Goal: Task Accomplishment & Management: Manage account settings

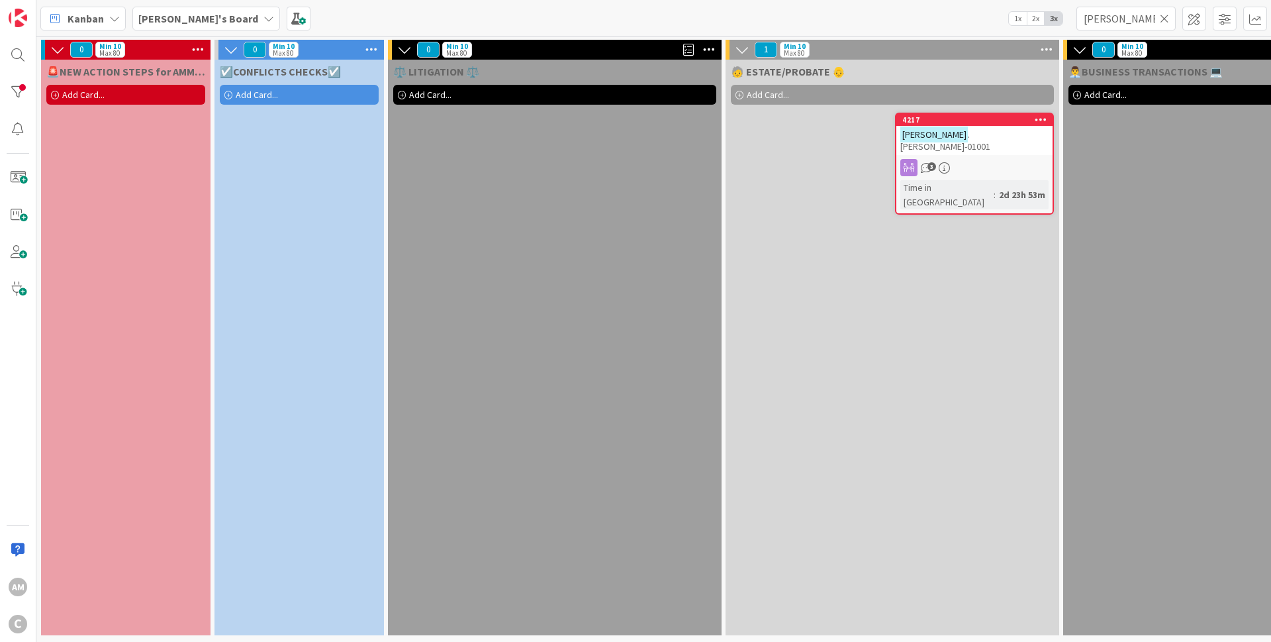
scroll to position [0, 449]
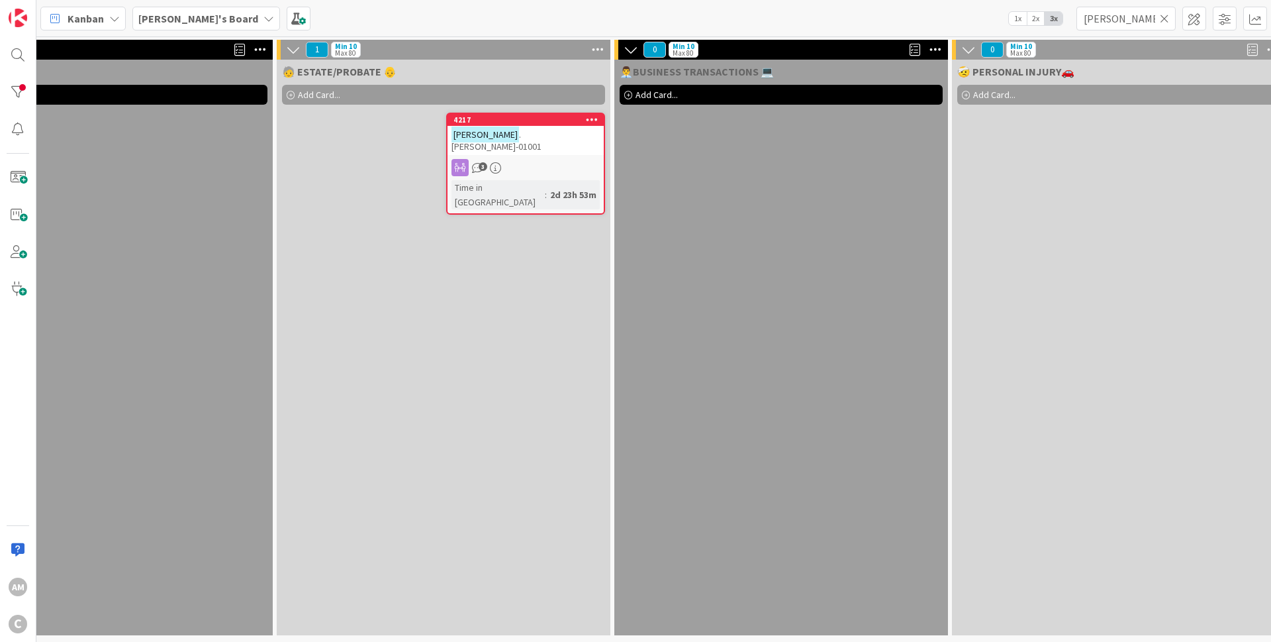
click at [1166, 19] on icon at bounding box center [1164, 19] width 9 height 12
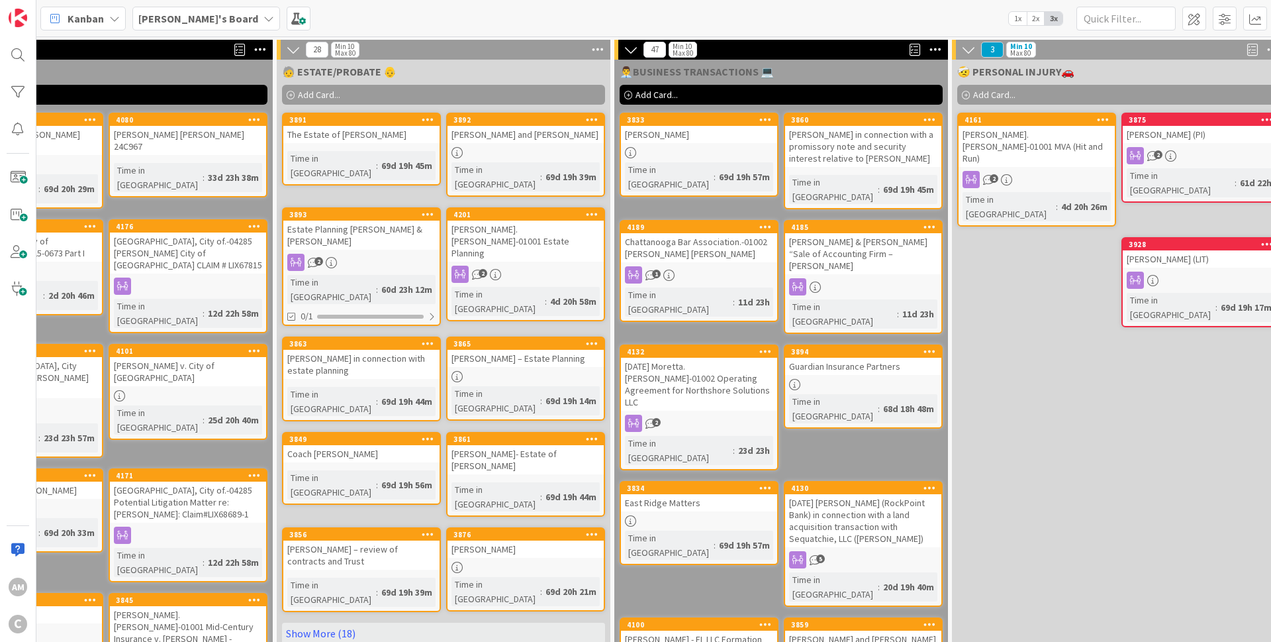
scroll to position [0, 0]
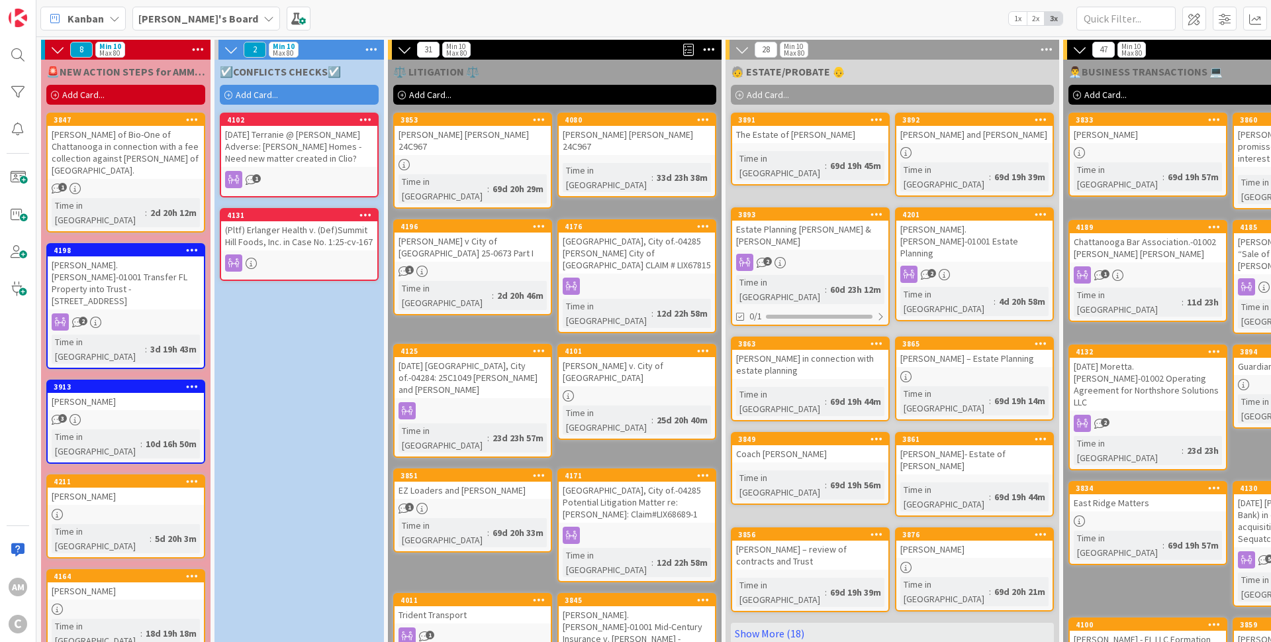
click at [117, 147] on div "[PERSON_NAME] of Bio-One of Chattanooga in connection with a fee collection aga…" at bounding box center [126, 152] width 156 height 53
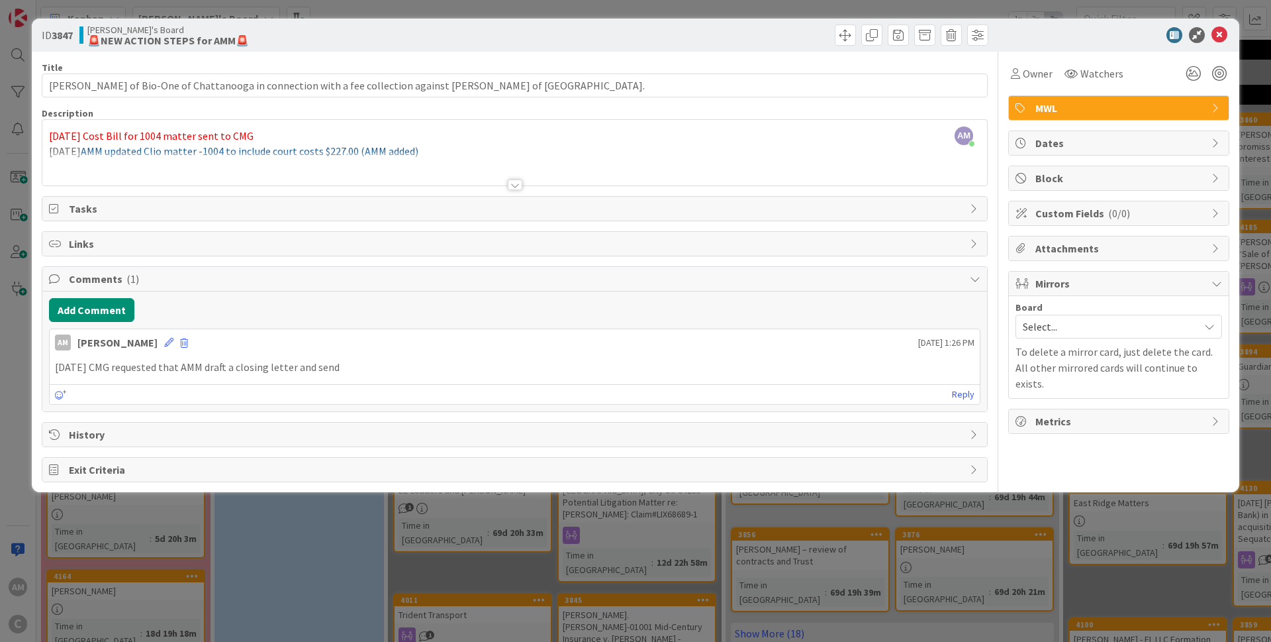
click at [518, 183] on div at bounding box center [515, 184] width 15 height 11
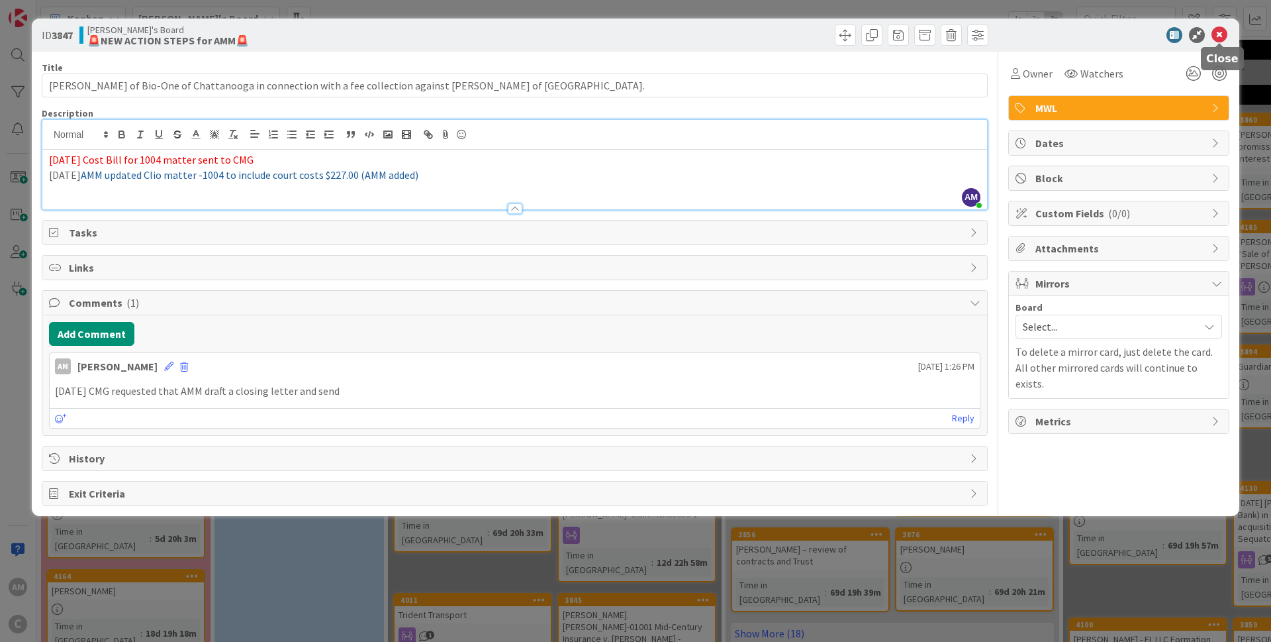
click at [1218, 32] on icon at bounding box center [1220, 35] width 16 height 16
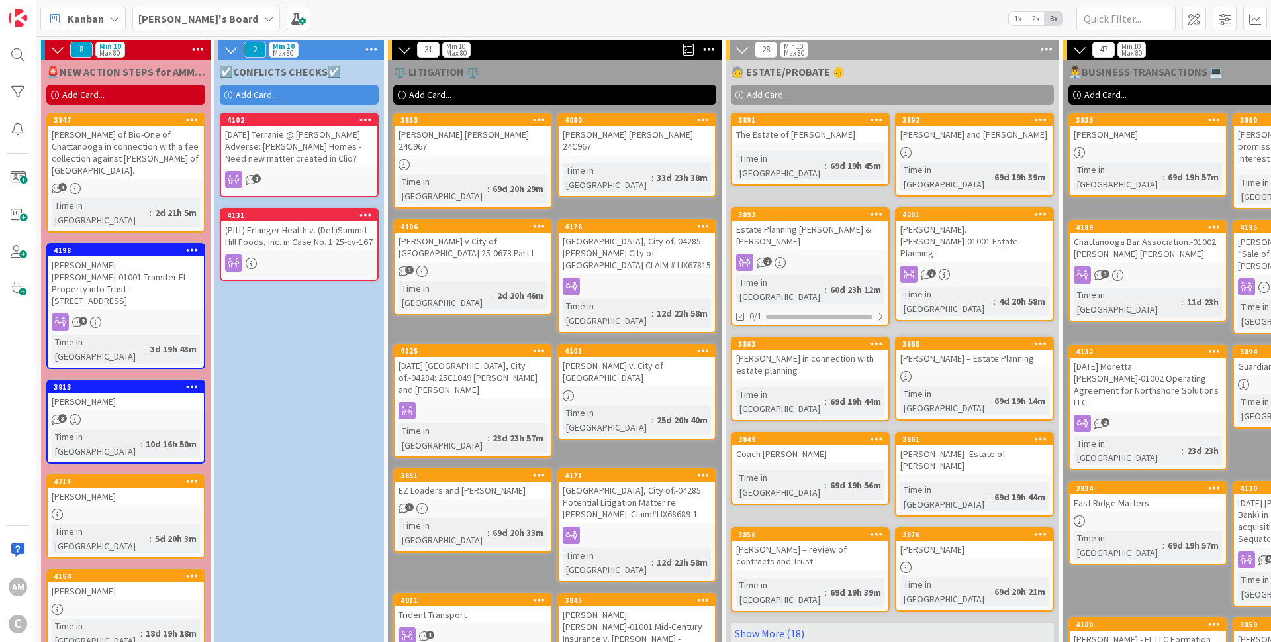
click at [103, 95] on span "Add Card..." at bounding box center [83, 95] width 42 height 12
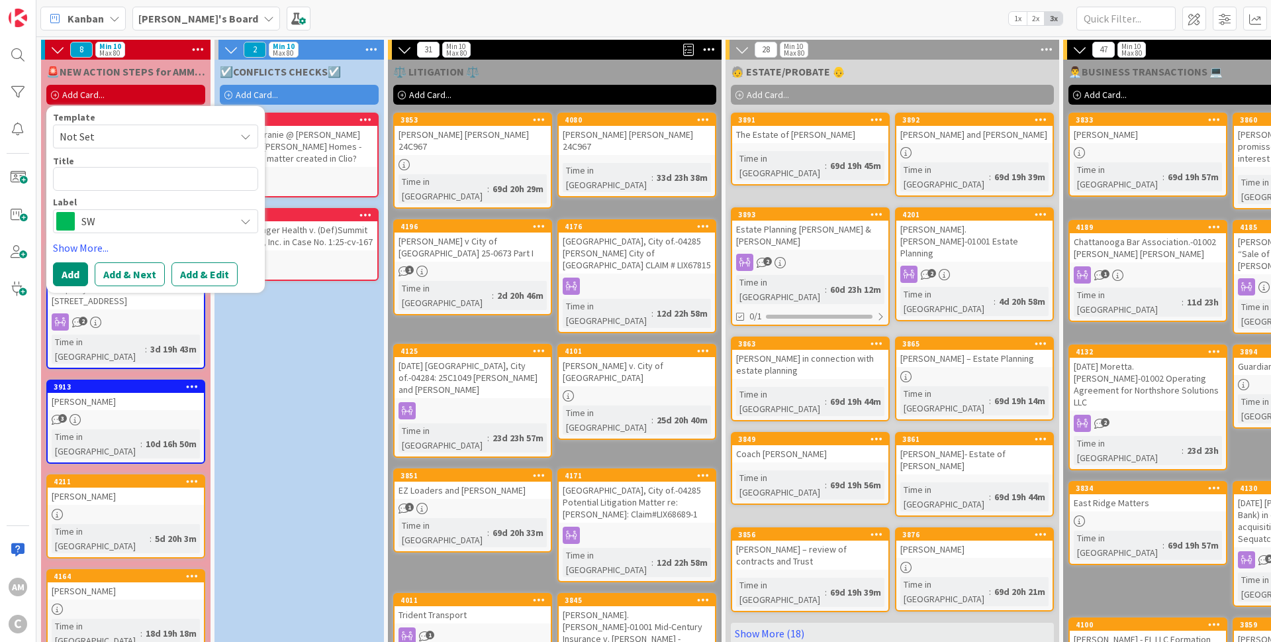
type textarea "x"
type textarea "L"
type textarea "x"
type textarea "Le"
type textarea "x"
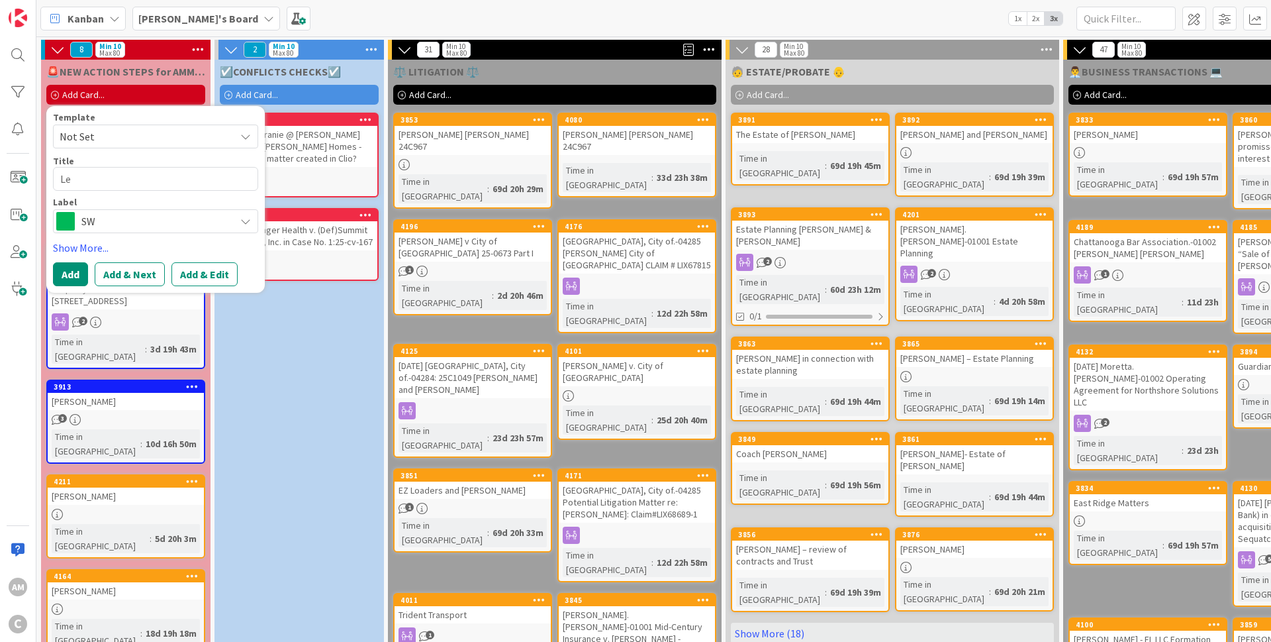
type textarea "Lea"
type textarea "x"
type textarea "Leae"
type textarea "x"
type textarea "Lea"
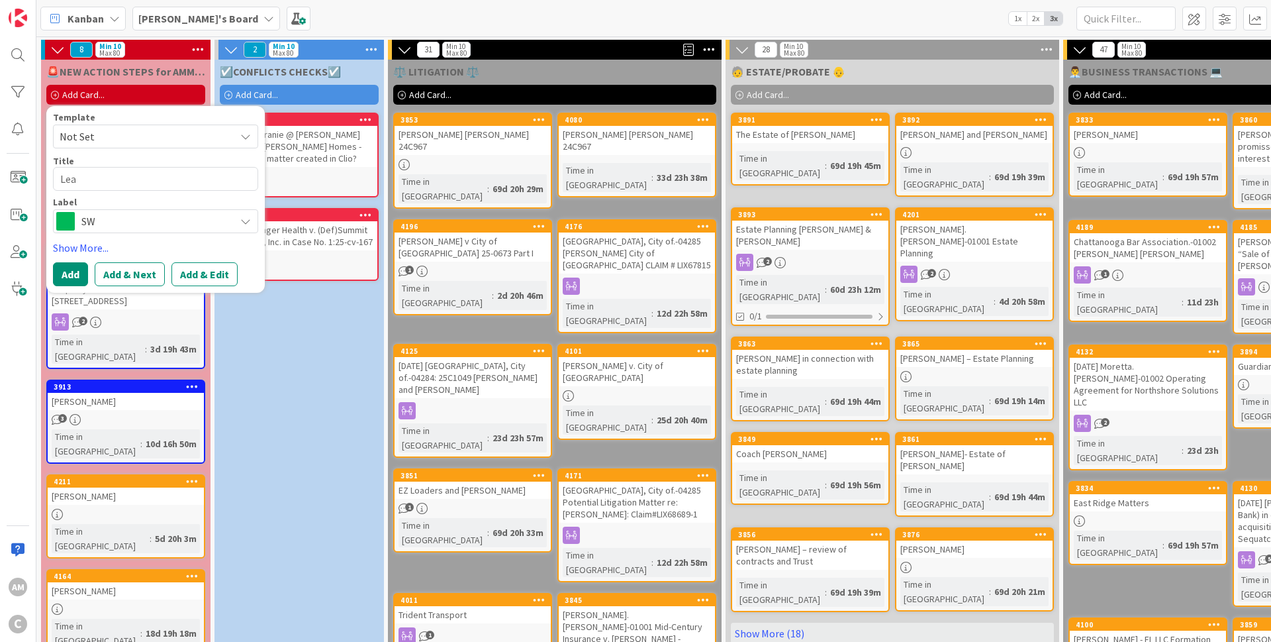
type textarea "x"
type textarea "Le"
type textarea "x"
type textarea "Lev"
type textarea "x"
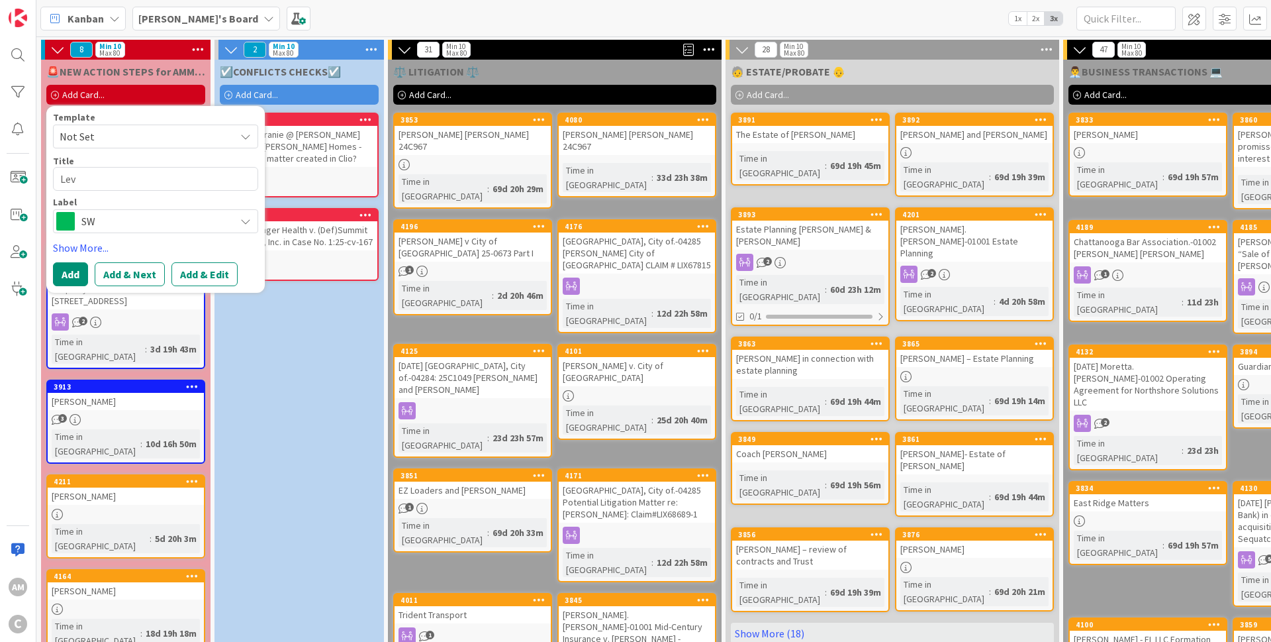
type textarea "Leve"
type textarea "x"
type textarea "Lev"
type textarea "x"
type textarea "Le"
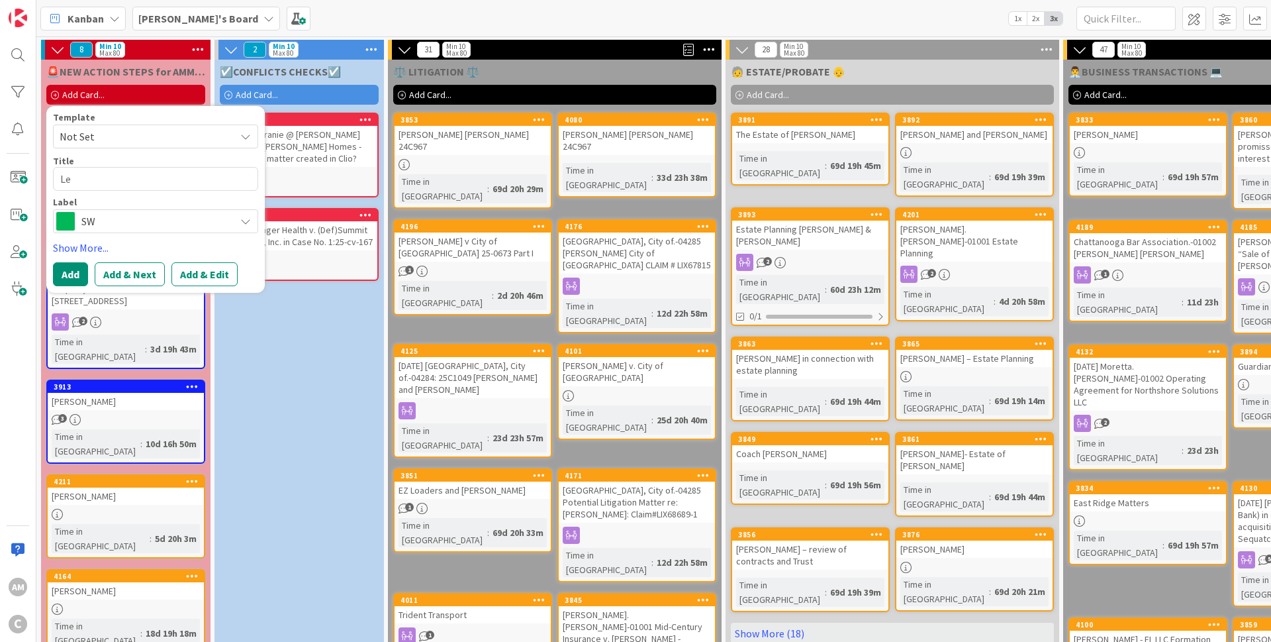
type textarea "x"
type textarea "Lea"
type textarea "x"
type textarea "Leav"
type textarea "x"
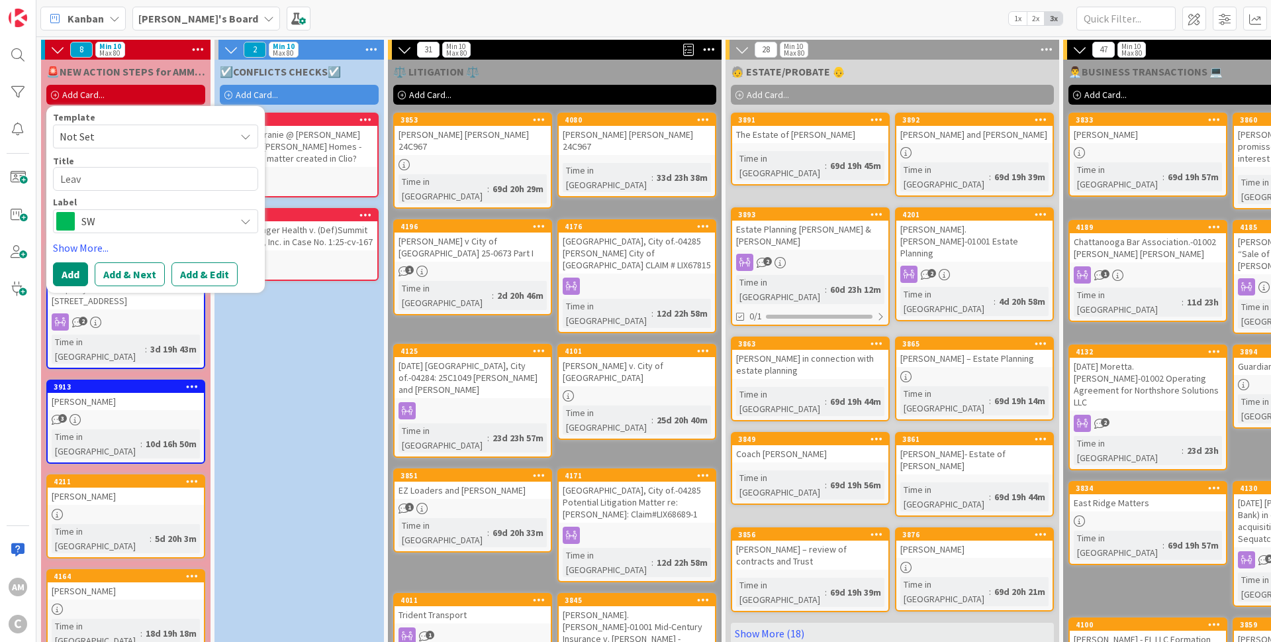
type textarea "Leave"
type textarea "x"
type textarea "Leave"
type textarea "x"
type textarea "Leave o"
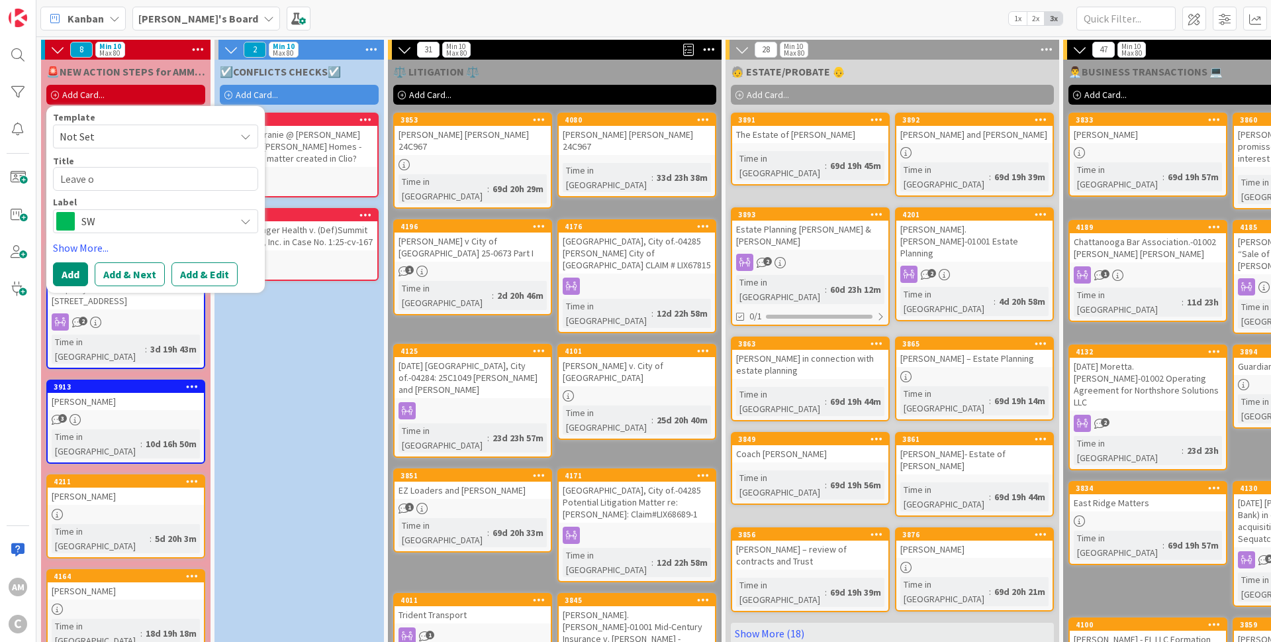
type textarea "x"
type textarea "Leave of"
type textarea "x"
type textarea "Leave of"
type textarea "x"
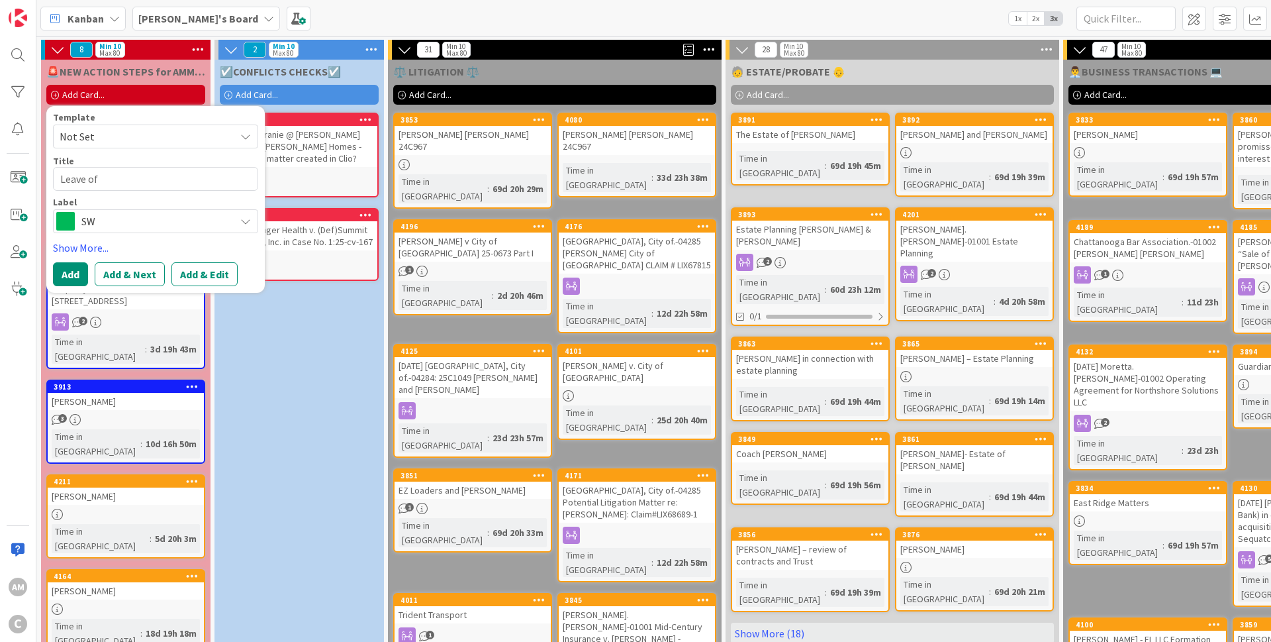
type textarea "Leave of A"
type textarea "x"
type textarea "Leave of Ab"
type textarea "x"
type textarea "Leave of Abs"
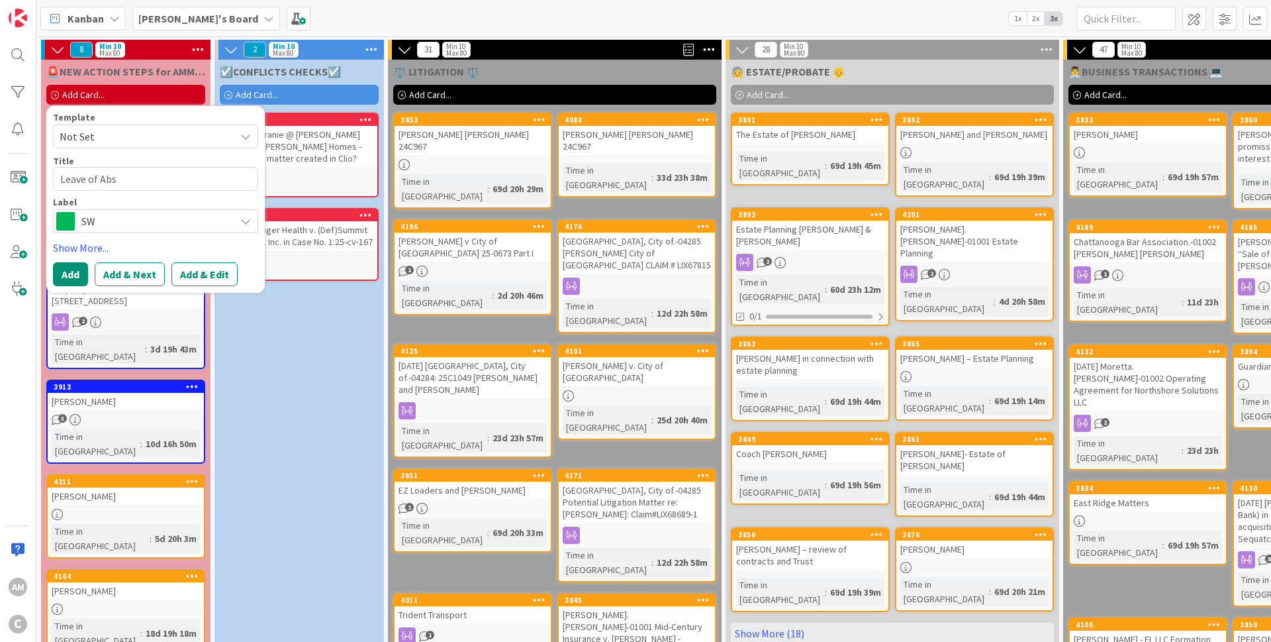
type textarea "x"
type textarea "Leave of Absc"
type textarea "x"
type textarea "Leave of Absce"
type textarea "x"
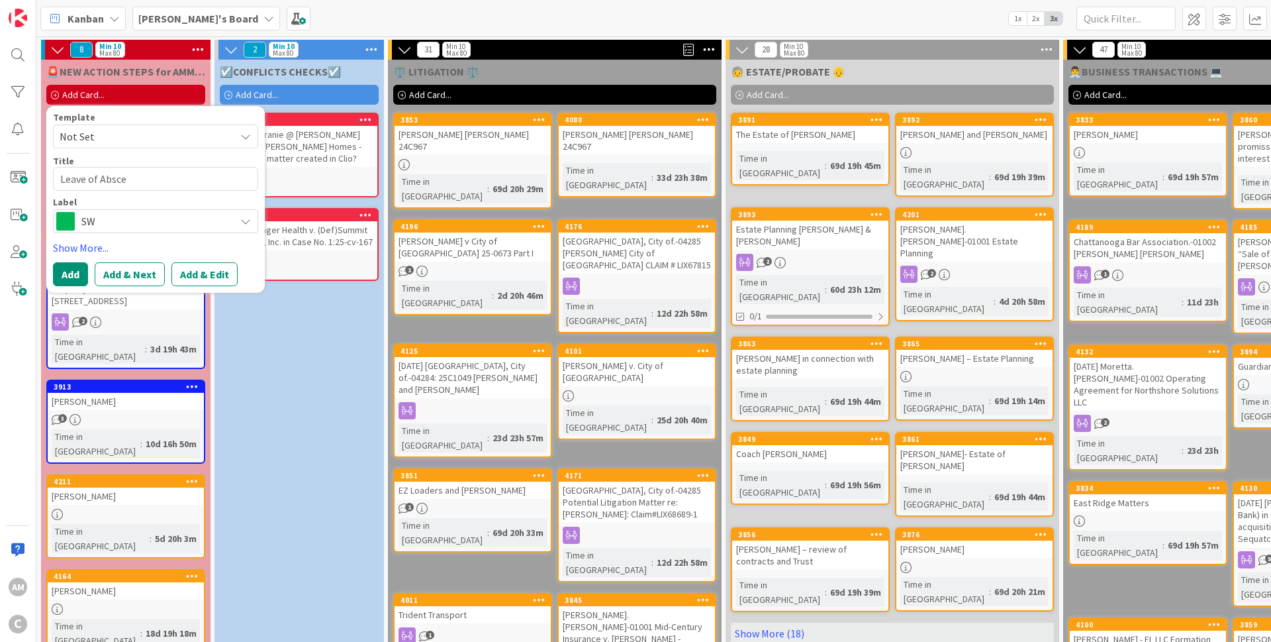
type textarea "Leave of Abscen"
type textarea "x"
type textarea "Leave of Abscenc"
type textarea "x"
type textarea "Leave of Abscence"
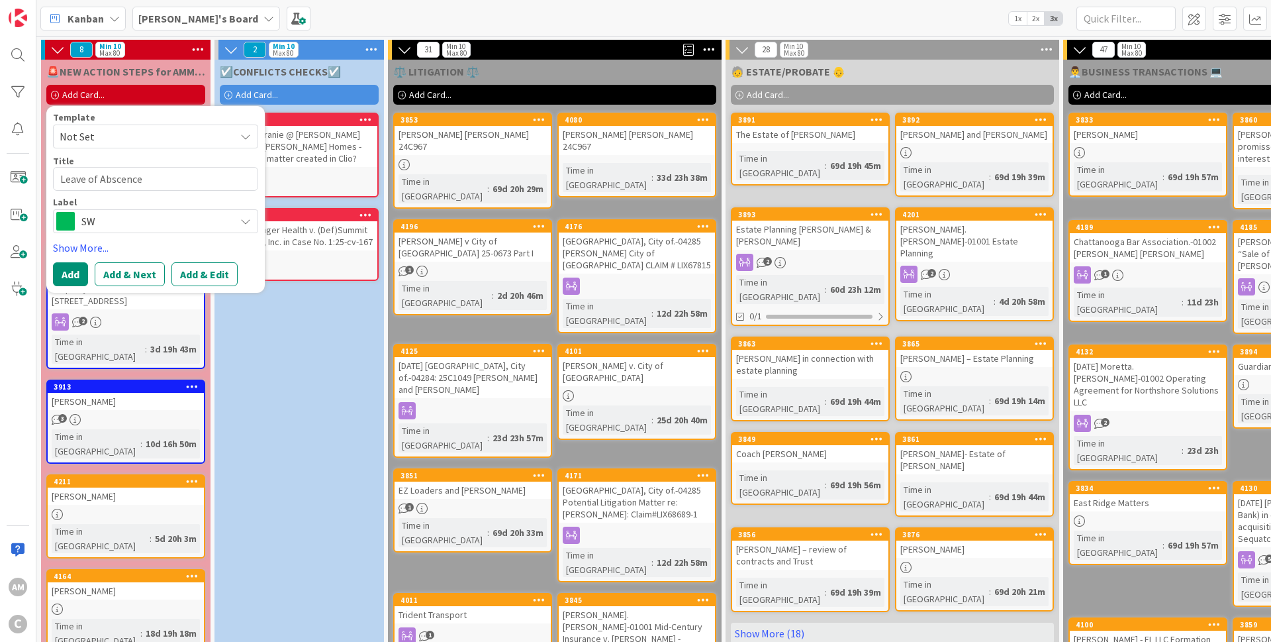
type textarea "x"
type textarea "Leave of Abscence"
type textarea "x"
type textarea "Leave of Abscence G"
type textarea "x"
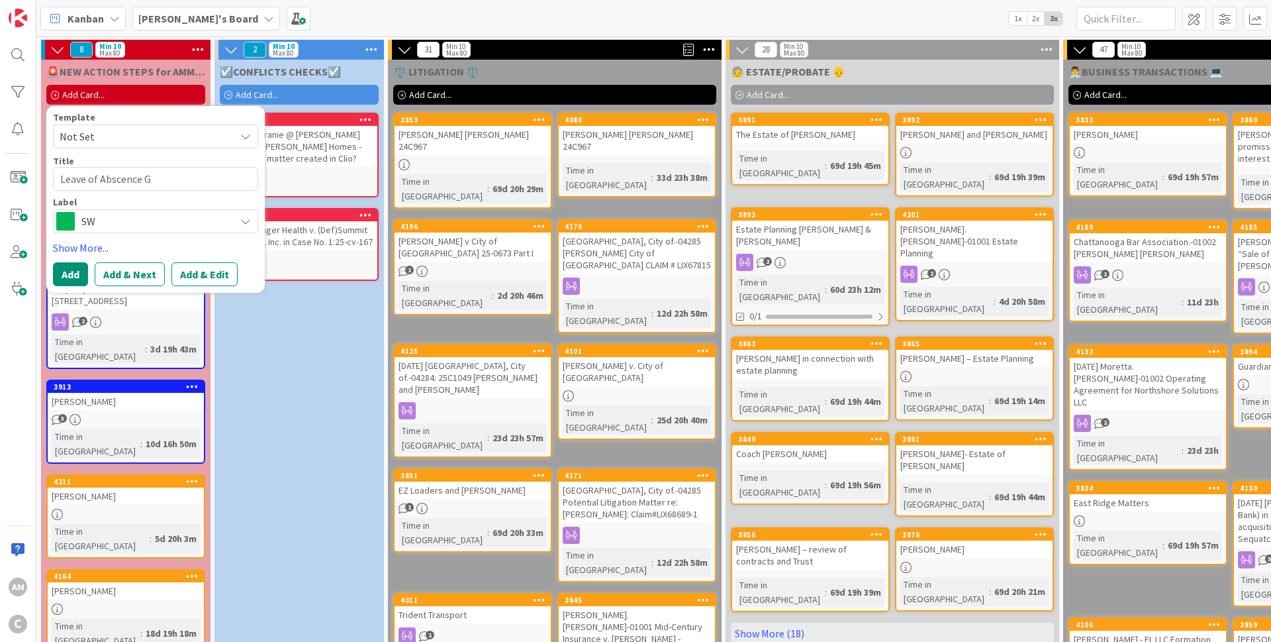
type textarea "Leave of Abscence GA"
type textarea "x"
type textarea "Leave of Abscence GA"
type textarea "x"
type textarea "Leave of Abscence GA M"
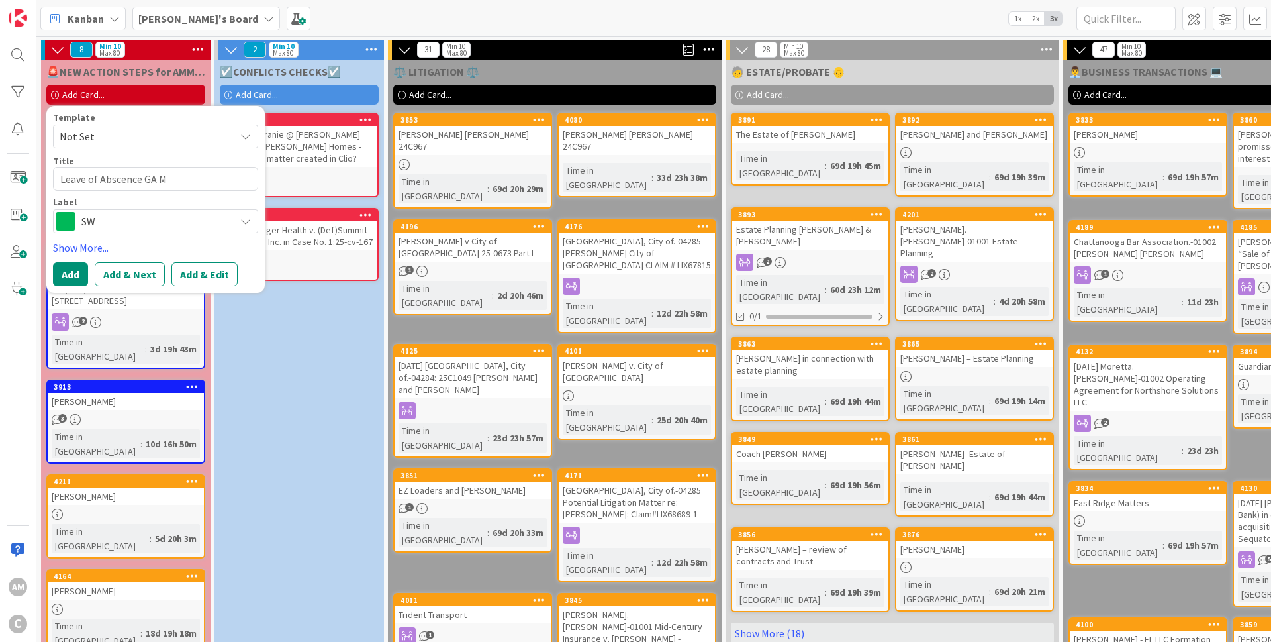
type textarea "x"
type textarea "Leave of Abscence GA Ma"
type textarea "x"
type textarea "Leave of Abscence GA Mat"
type textarea "x"
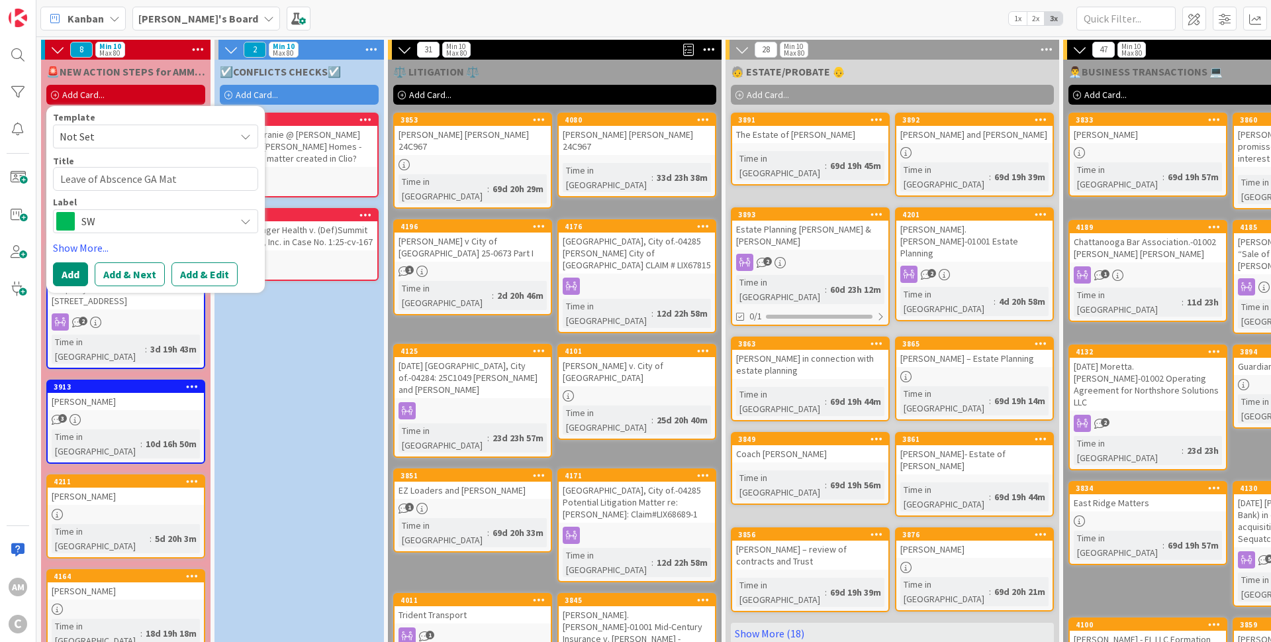
type textarea "Leave of Abscence GA [PERSON_NAME]"
type textarea "x"
type textarea "Leave of Abscence GA Matte"
type textarea "x"
type textarea "Leave of Abscence GA Matter"
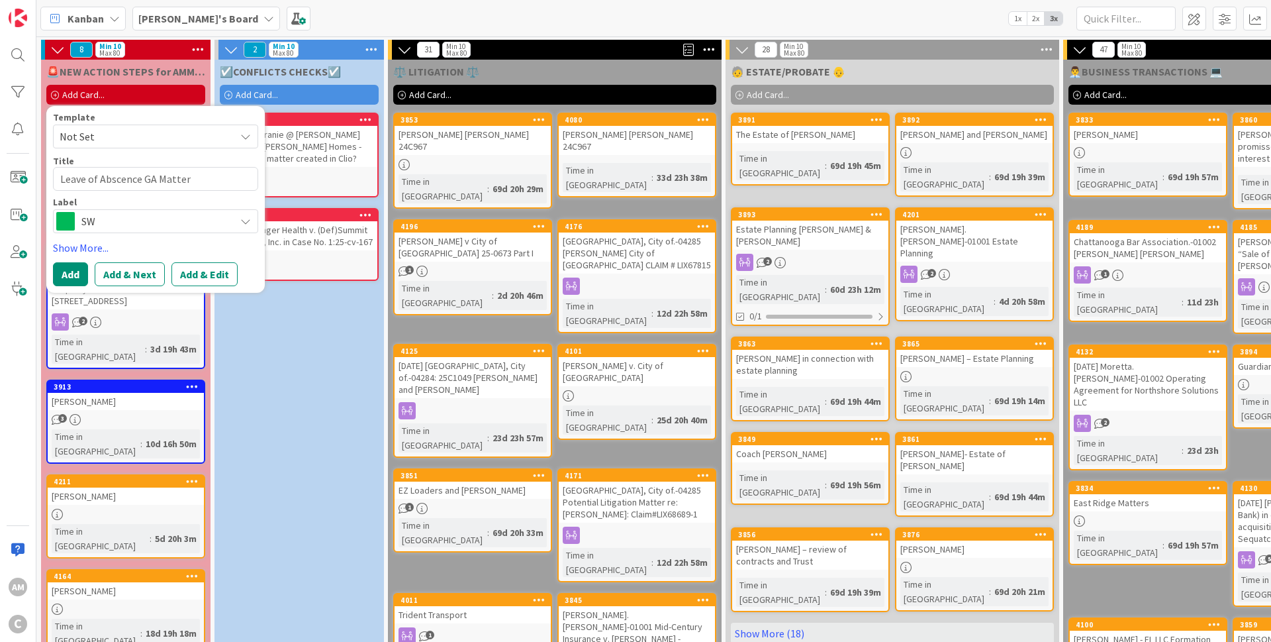
type textarea "x"
type textarea "Leave of Abscence GA Matter"
type textarea "x"
type textarea "Leave of Abscence GA Matter s"
type textarea "x"
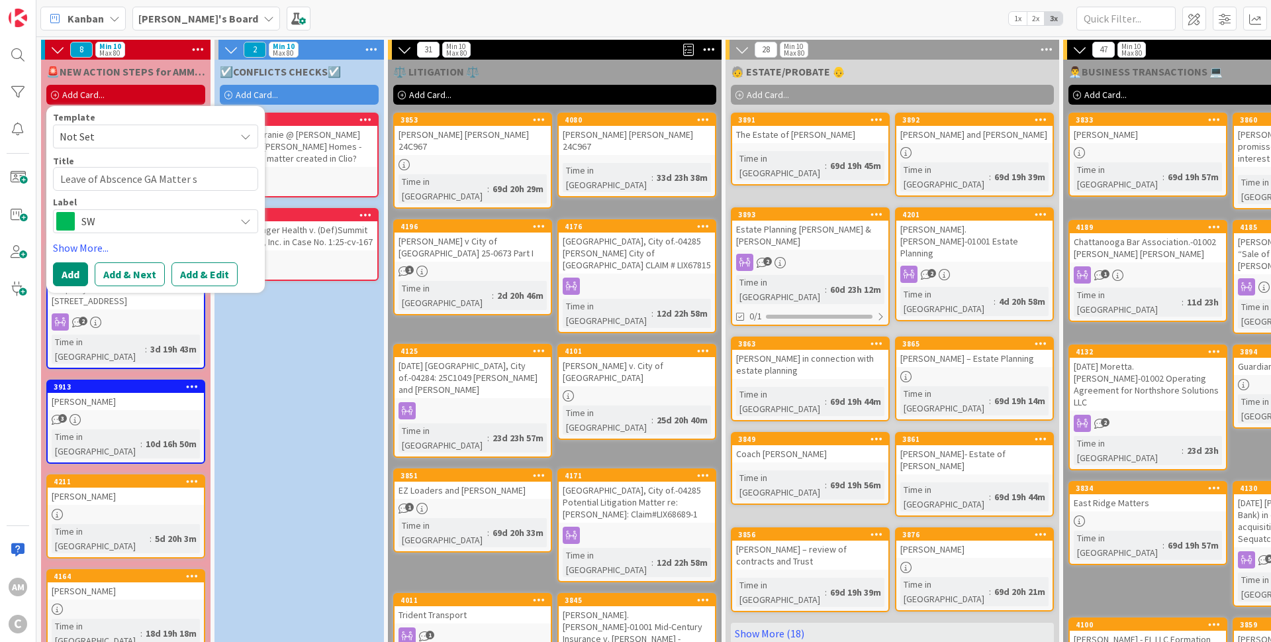
type textarea "Leave of Abscence GA Matter"
type textarea "x"
type textarea "Leave of Abscence GA Matter"
type textarea "x"
type textarea "Leave of Abscence GA Matters"
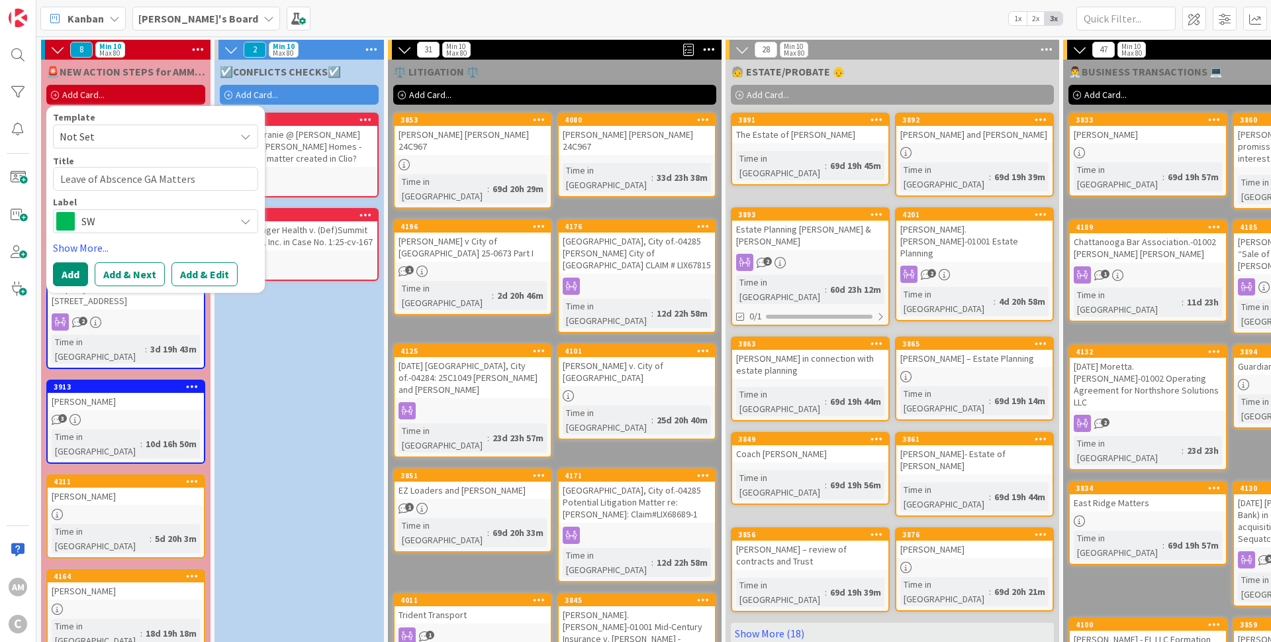
type textarea "x"
type textarea "Leave of Absence GA Matters"
click at [126, 229] on span "SW" at bounding box center [154, 221] width 147 height 19
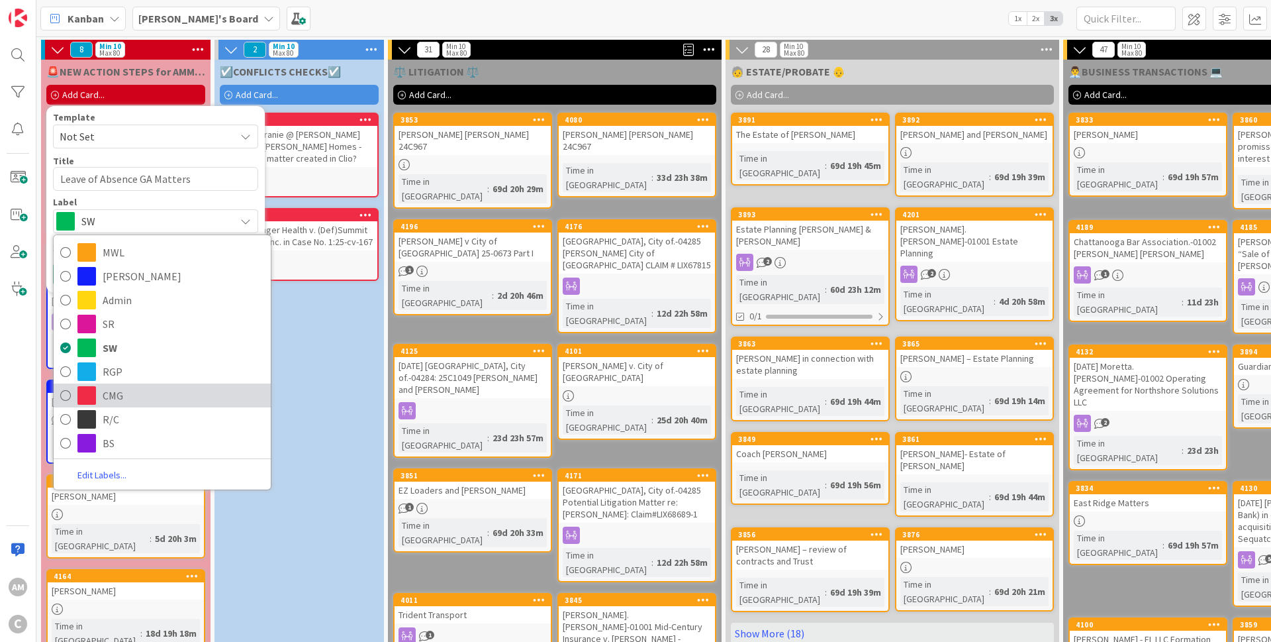
click at [117, 405] on span "CMG" at bounding box center [184, 395] width 162 height 20
type textarea "x"
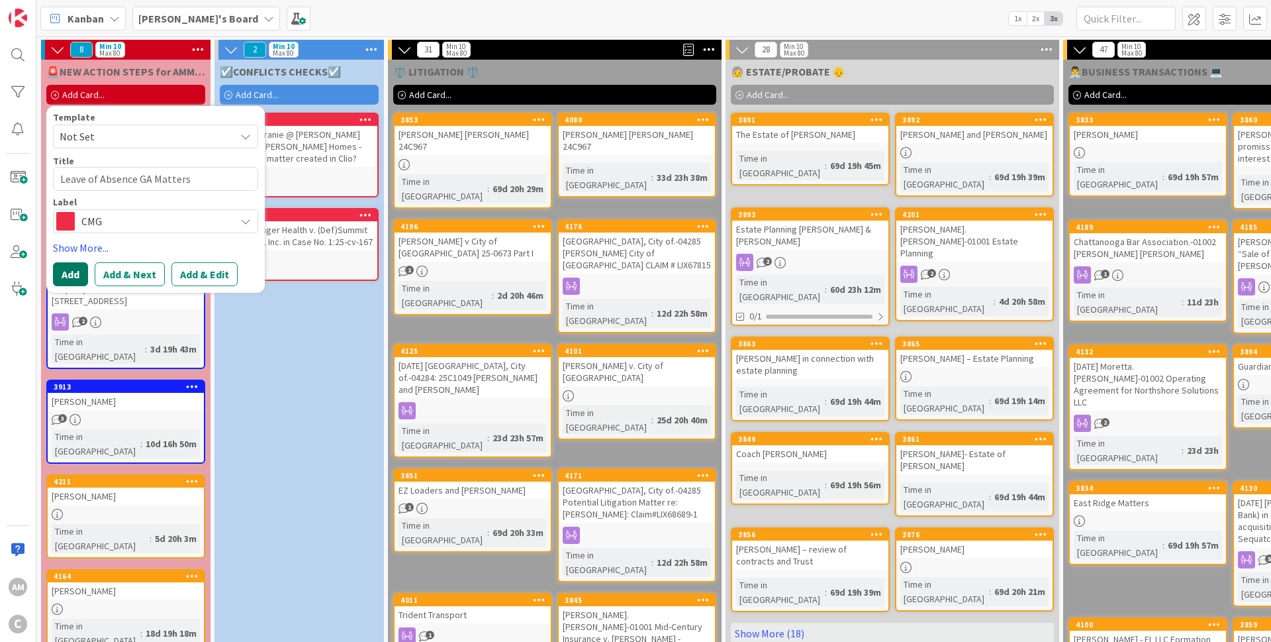
click at [74, 277] on button "Add" at bounding box center [70, 274] width 35 height 24
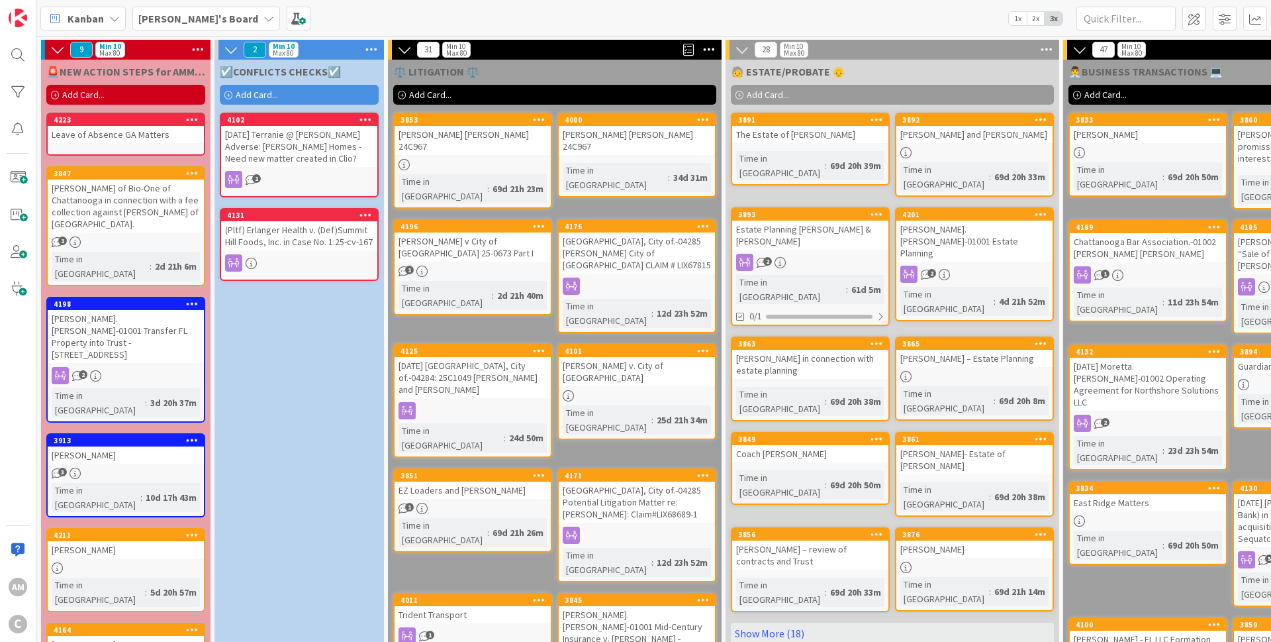
click at [340, 162] on div "[DATE] Terranie @ [PERSON_NAME] Adverse: [PERSON_NAME] Homes - Need new matter …" at bounding box center [299, 146] width 156 height 41
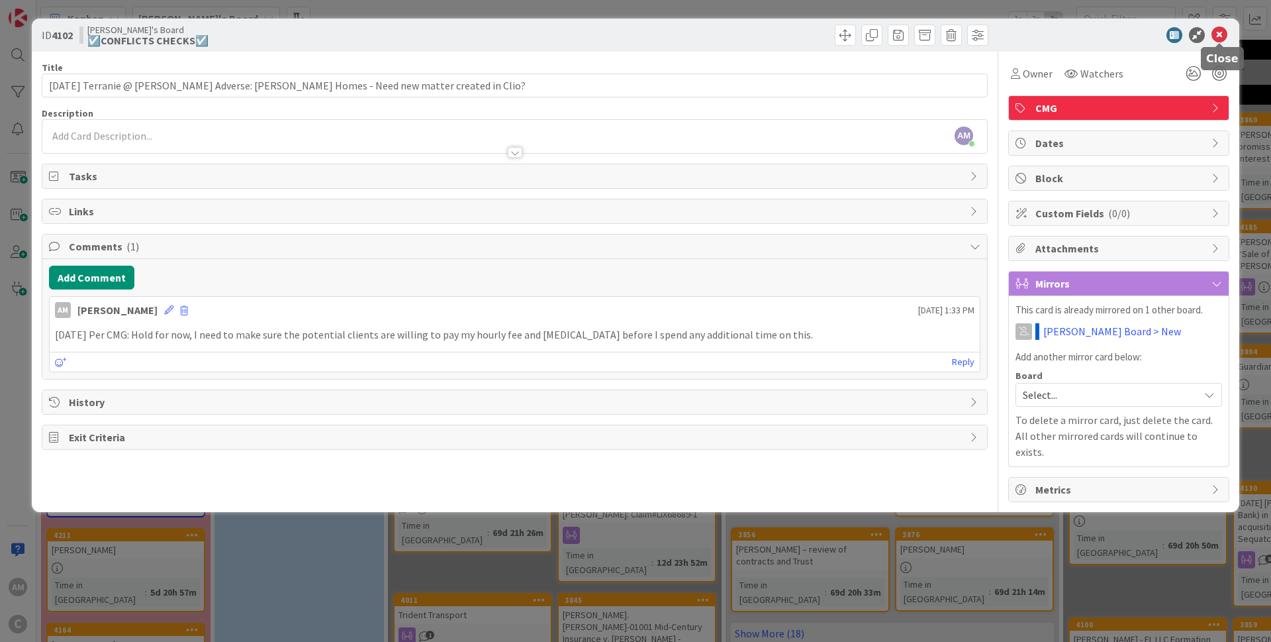
click at [1223, 38] on icon at bounding box center [1220, 35] width 16 height 16
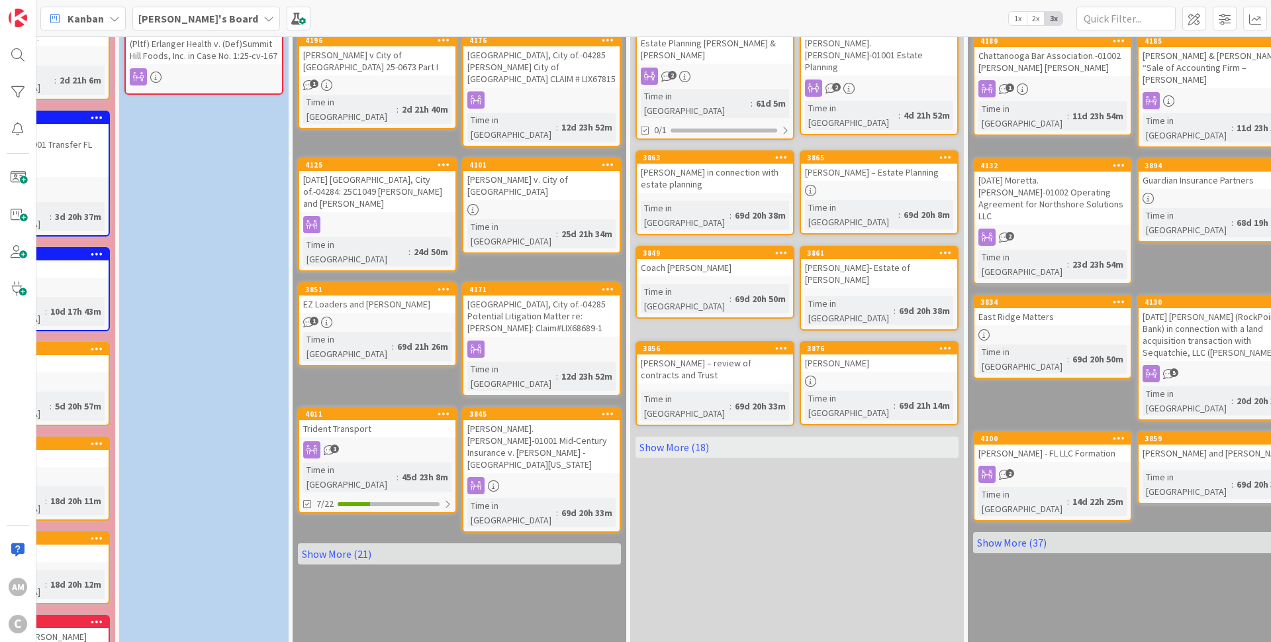
scroll to position [183, 95]
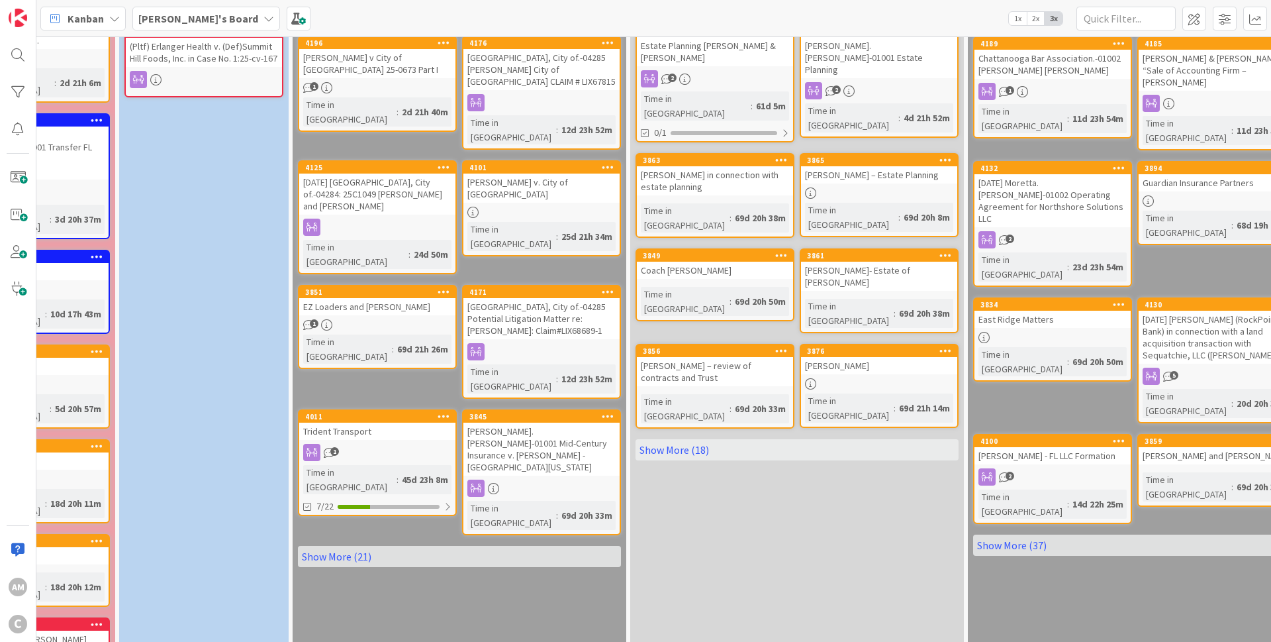
drag, startPoint x: 352, startPoint y: 457, endPoint x: 441, endPoint y: 413, distance: 99.8
click at [354, 546] on link "Show More (21)" at bounding box center [459, 556] width 323 height 21
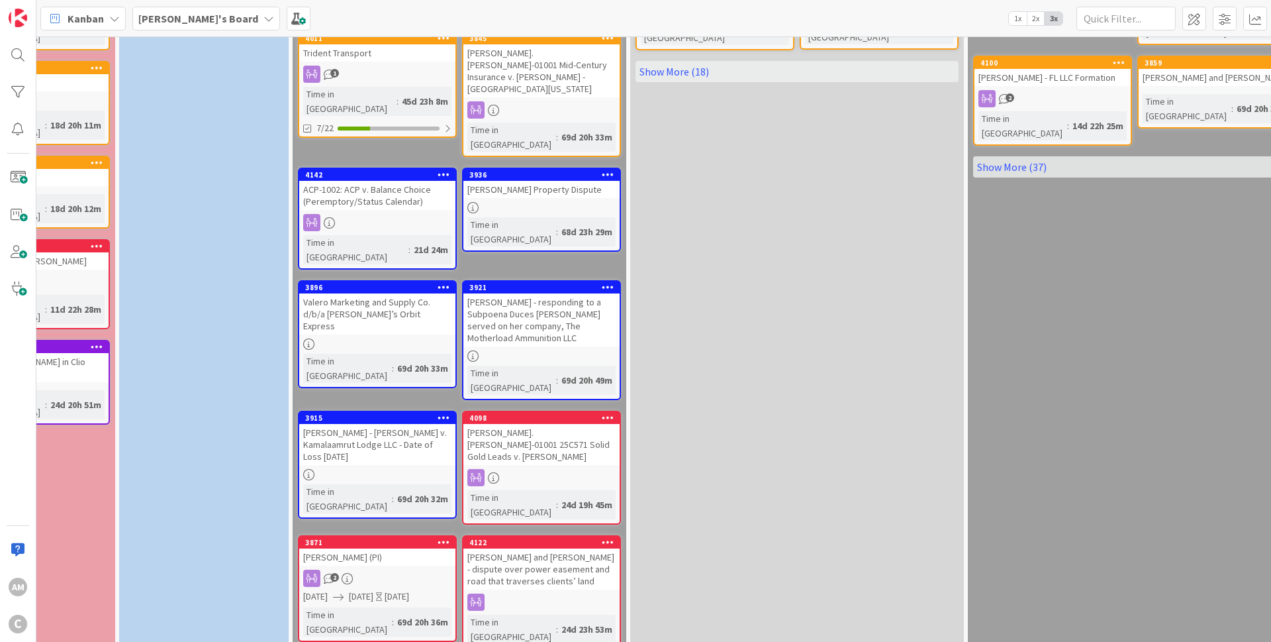
scroll to position [581, 95]
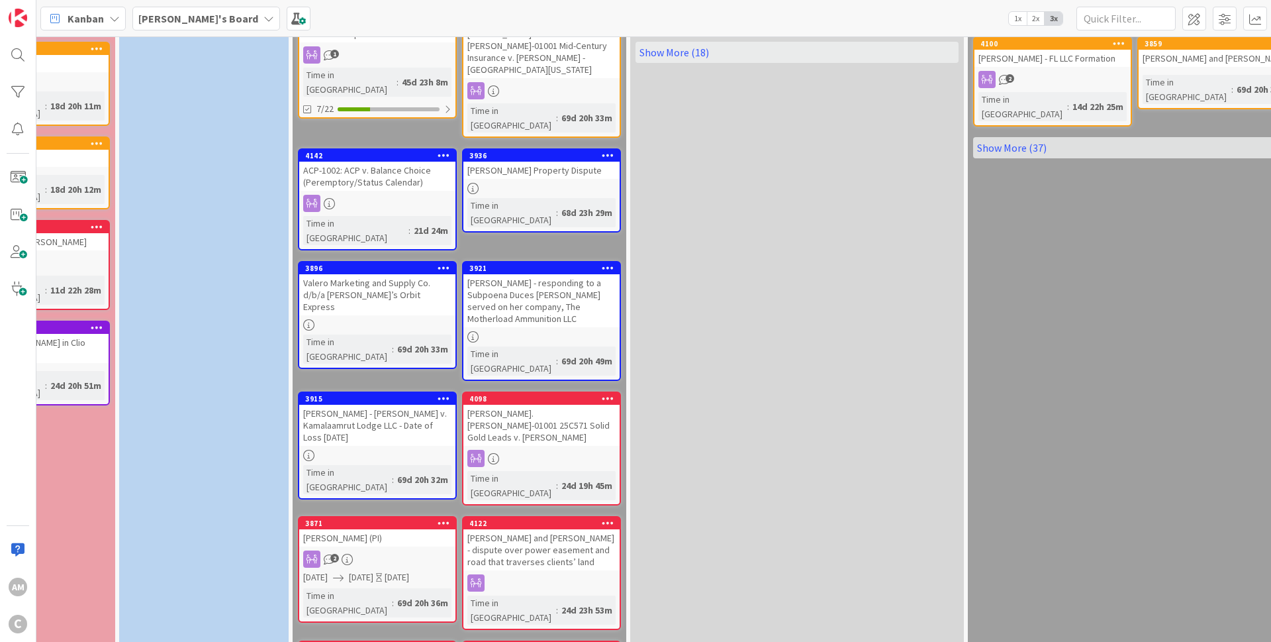
click at [402, 550] on div "2" at bounding box center [377, 558] width 156 height 17
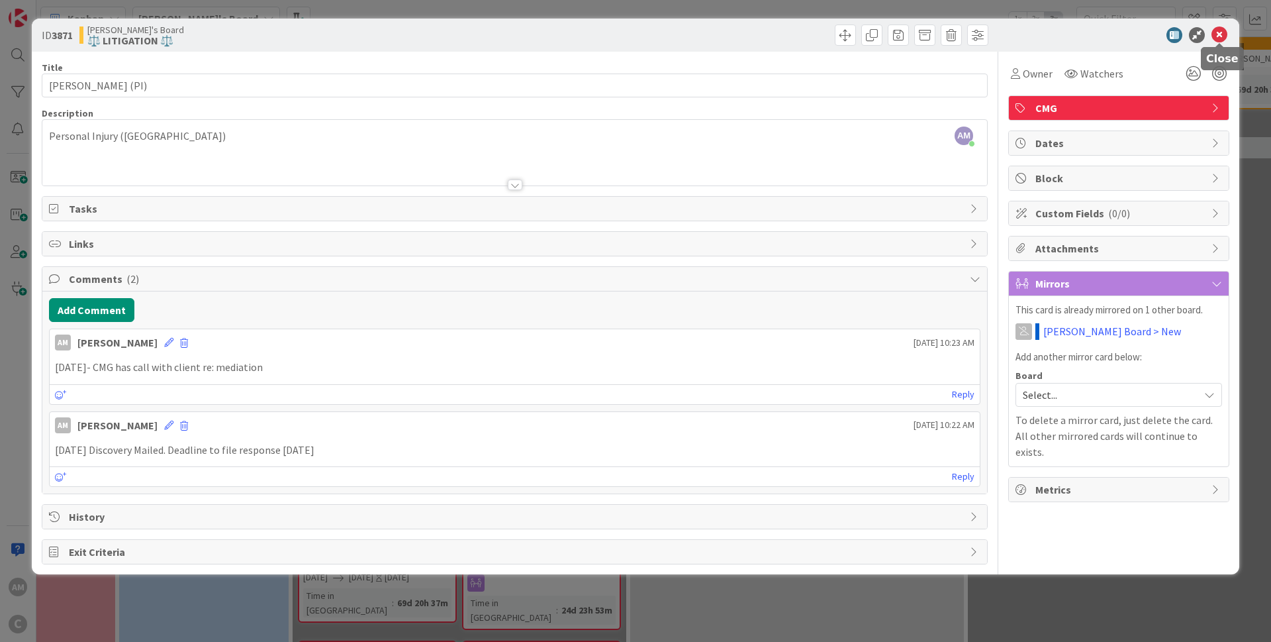
click at [1220, 39] on icon at bounding box center [1220, 35] width 16 height 16
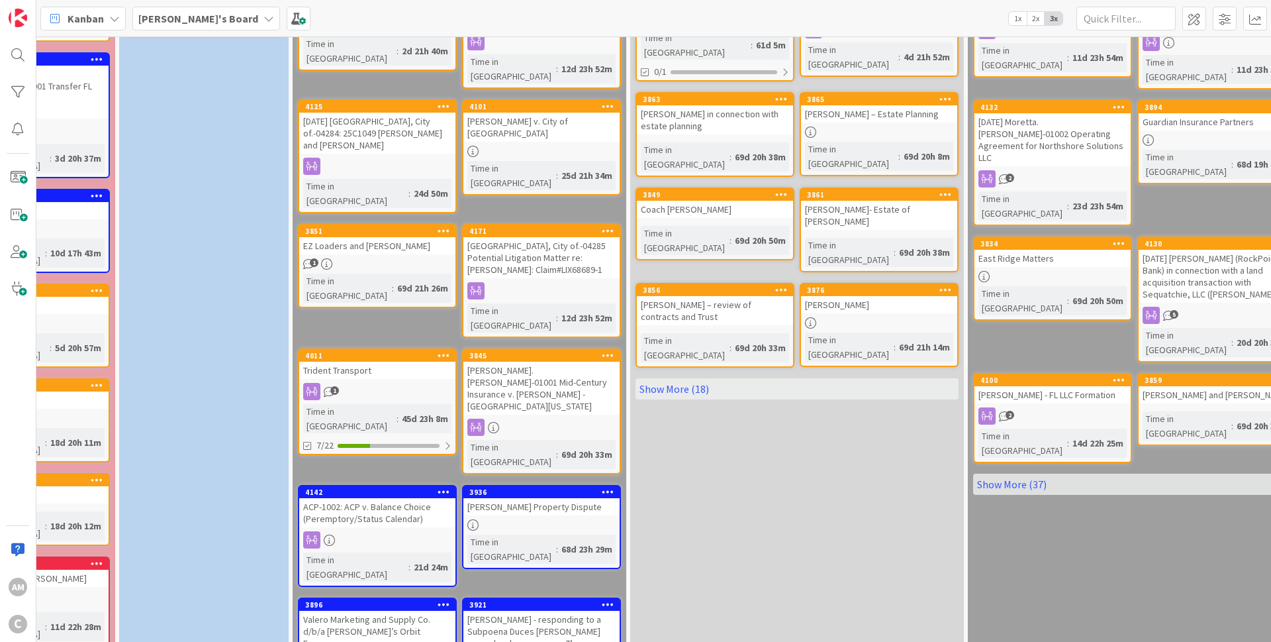
scroll to position [6, 95]
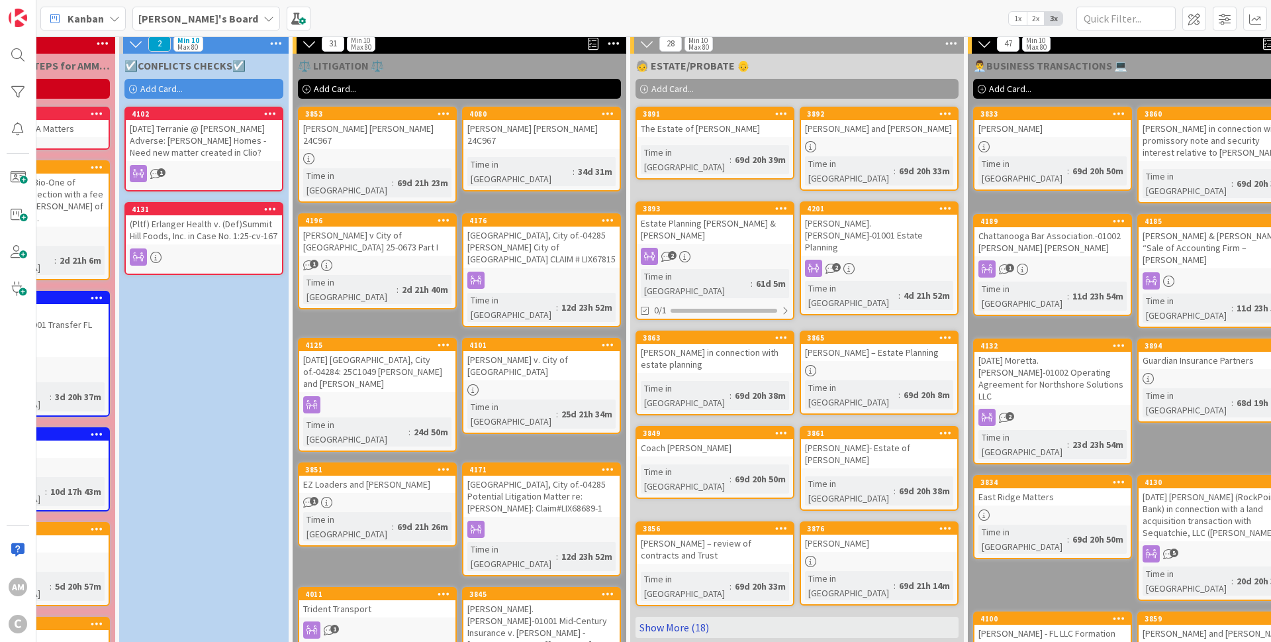
click at [685, 617] on link "Show More (18)" at bounding box center [797, 627] width 323 height 21
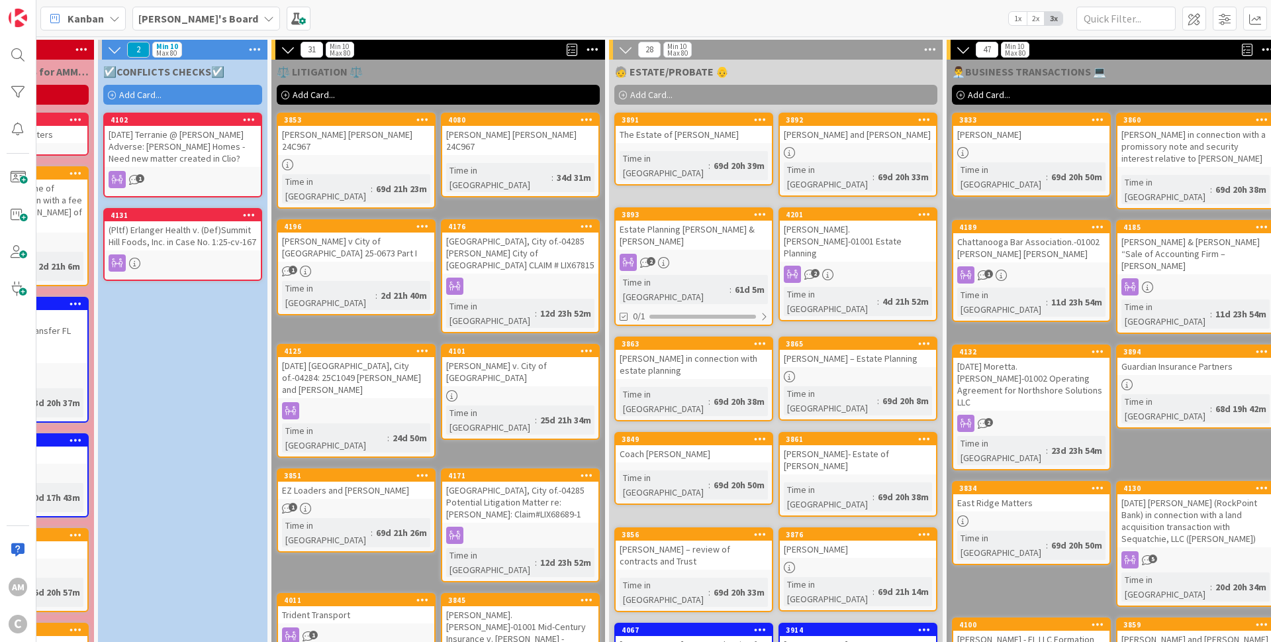
scroll to position [0, 0]
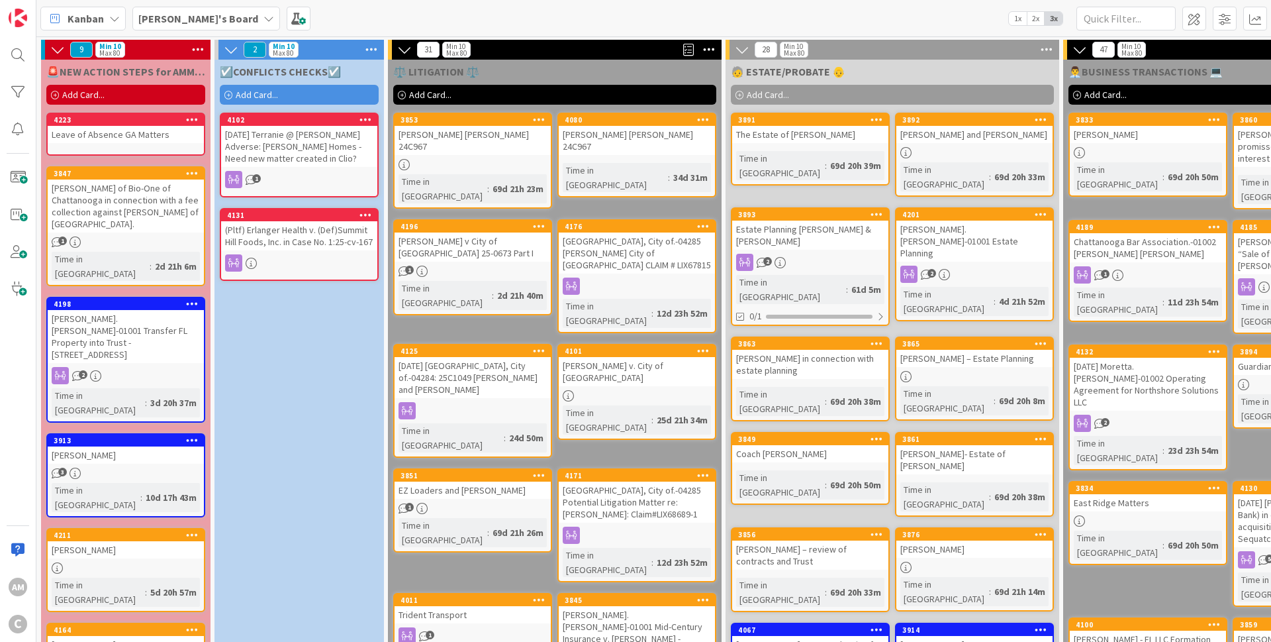
click at [264, 15] on icon at bounding box center [269, 18] width 11 height 11
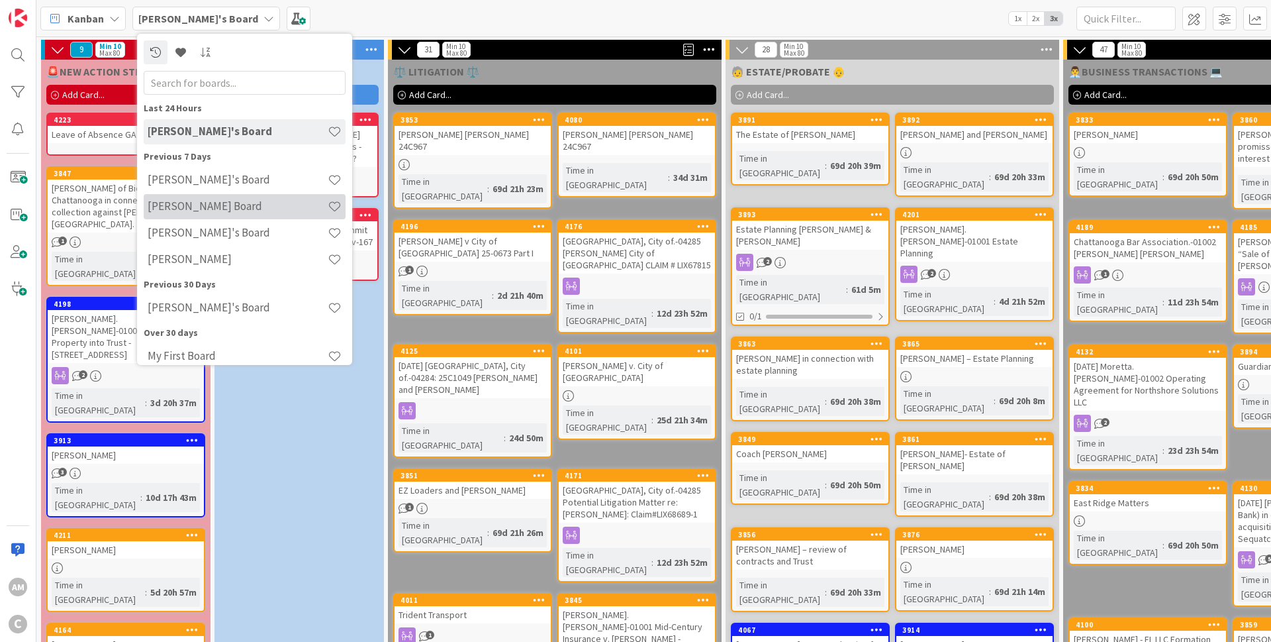
click at [173, 212] on h4 "[PERSON_NAME] Board" at bounding box center [238, 205] width 180 height 13
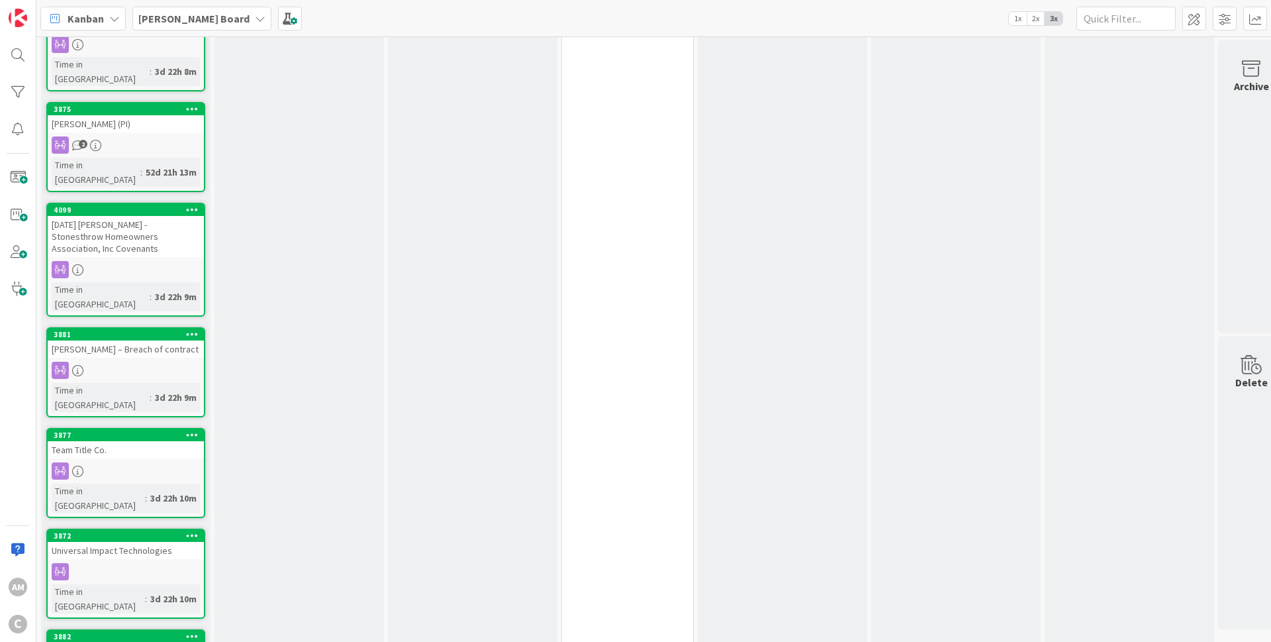
scroll to position [429, 0]
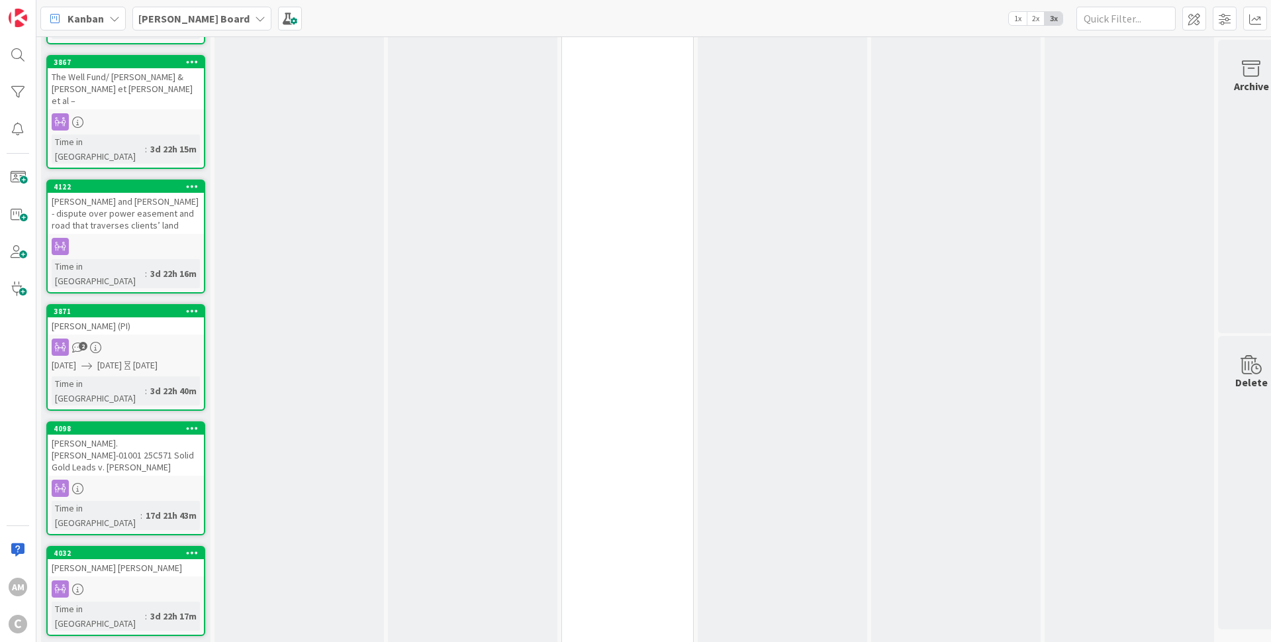
scroll to position [2446, 0]
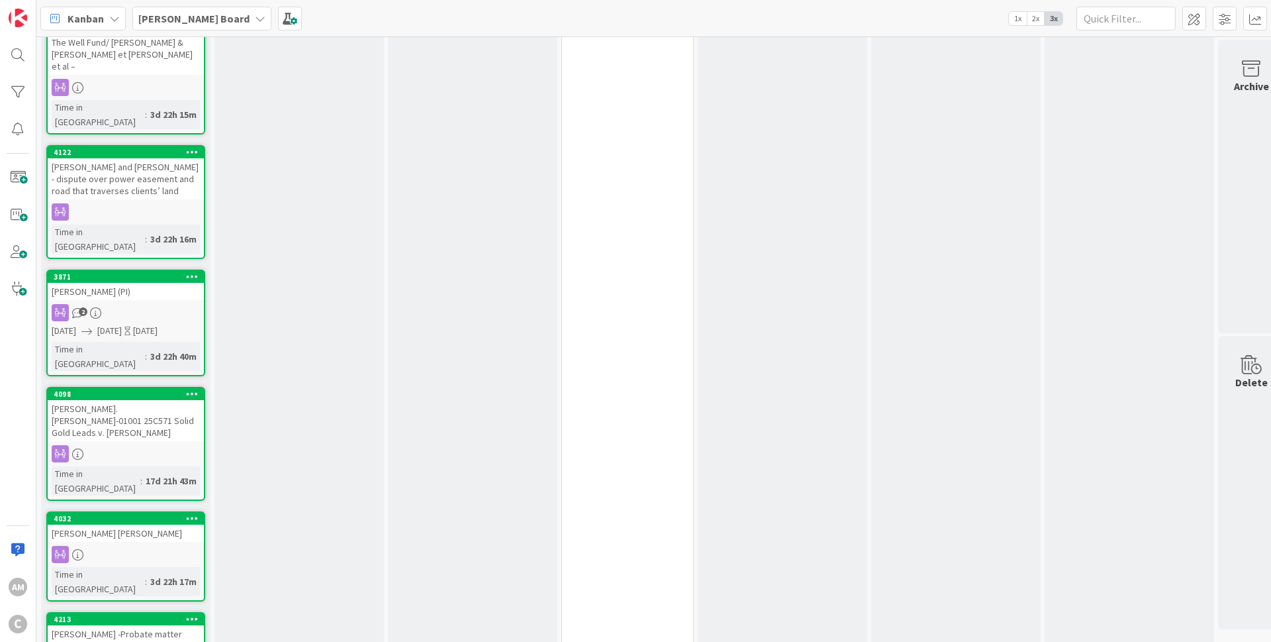
click at [255, 19] on icon at bounding box center [260, 18] width 11 height 11
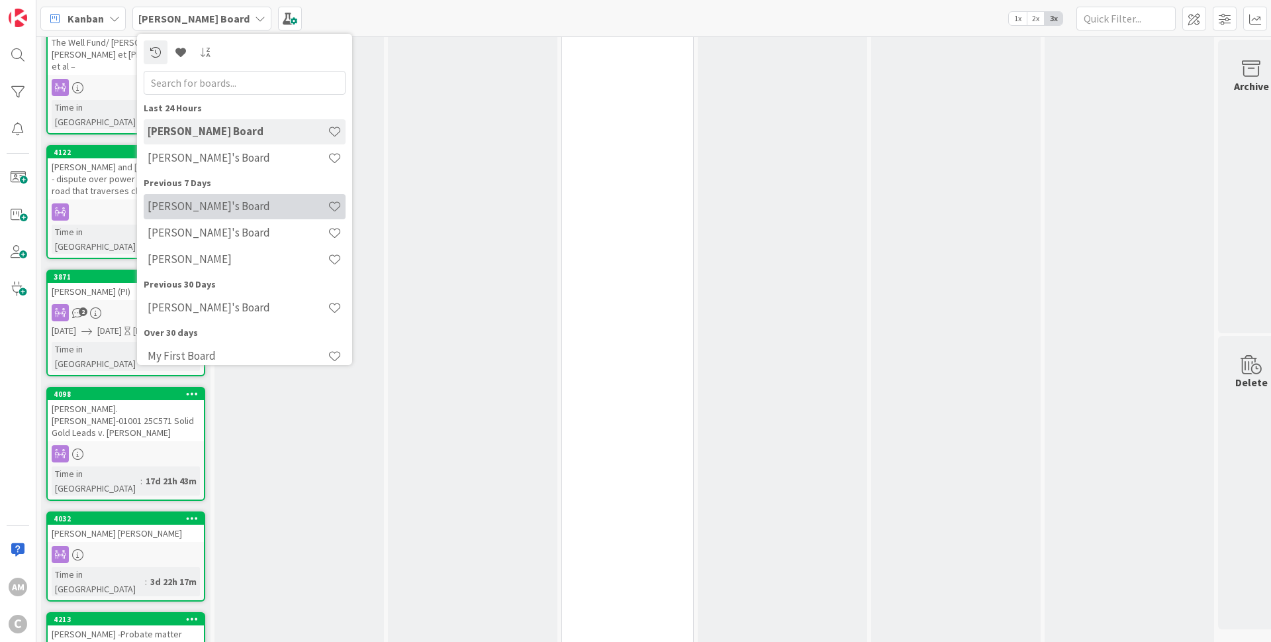
click at [211, 212] on h4 "[PERSON_NAME]'s Board" at bounding box center [238, 205] width 180 height 13
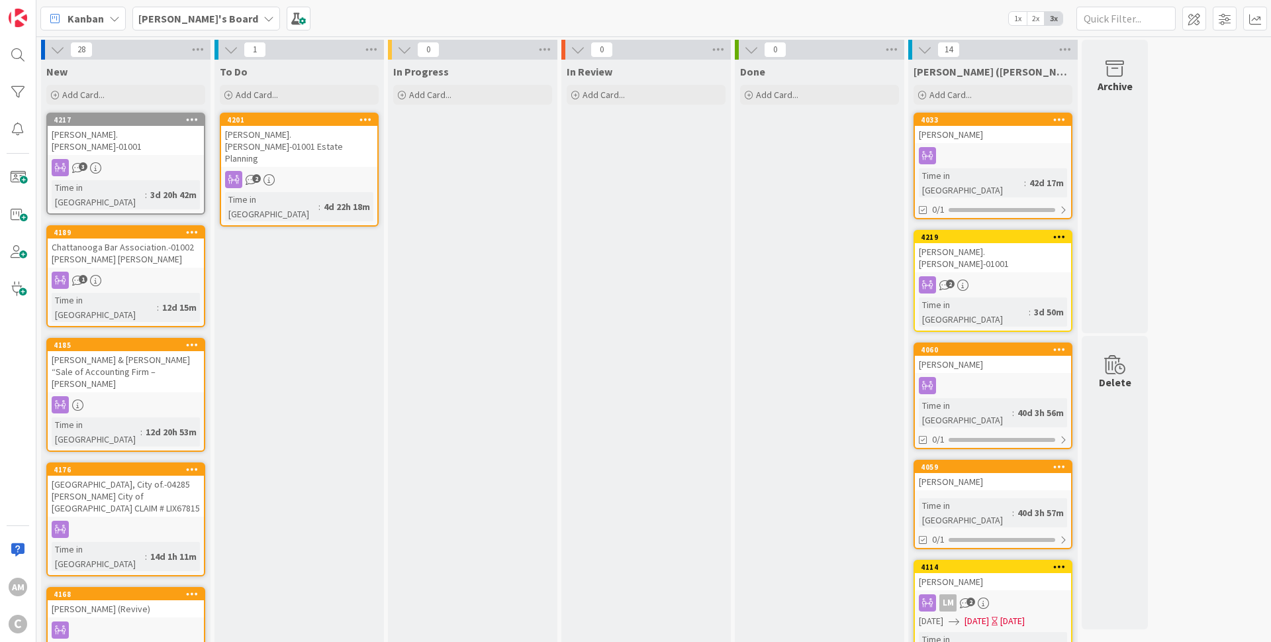
click at [200, 22] on div "[PERSON_NAME]'s Board" at bounding box center [206, 19] width 148 height 24
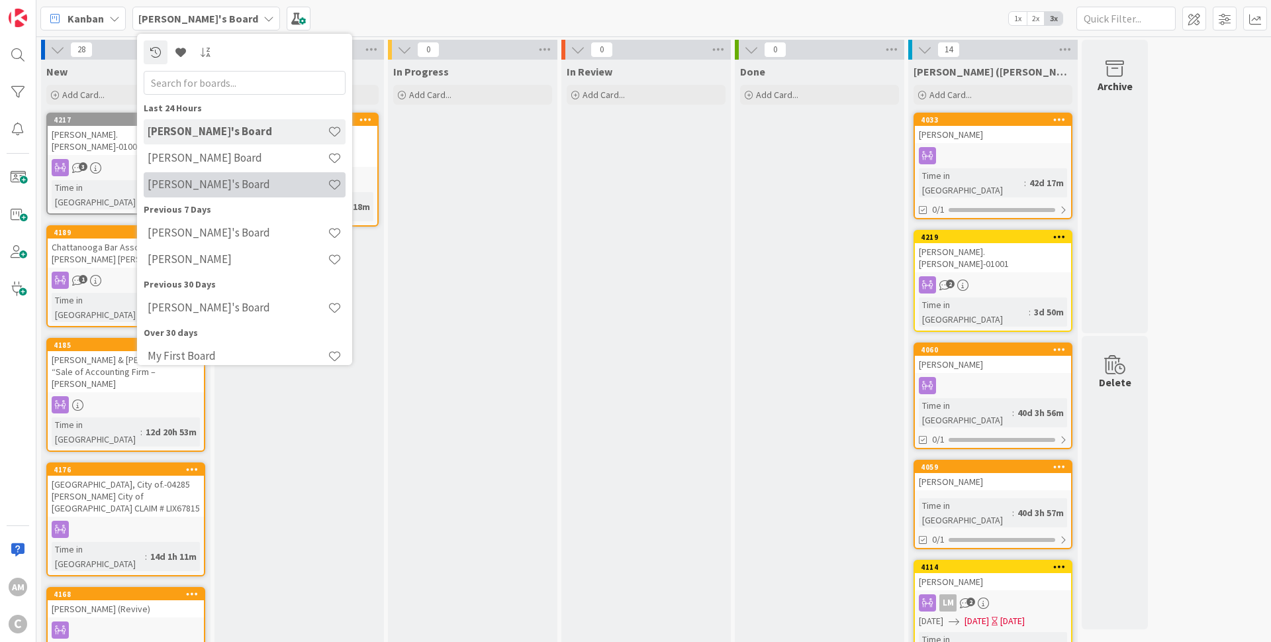
click at [188, 182] on h4 "[PERSON_NAME]'s Board" at bounding box center [238, 183] width 180 height 13
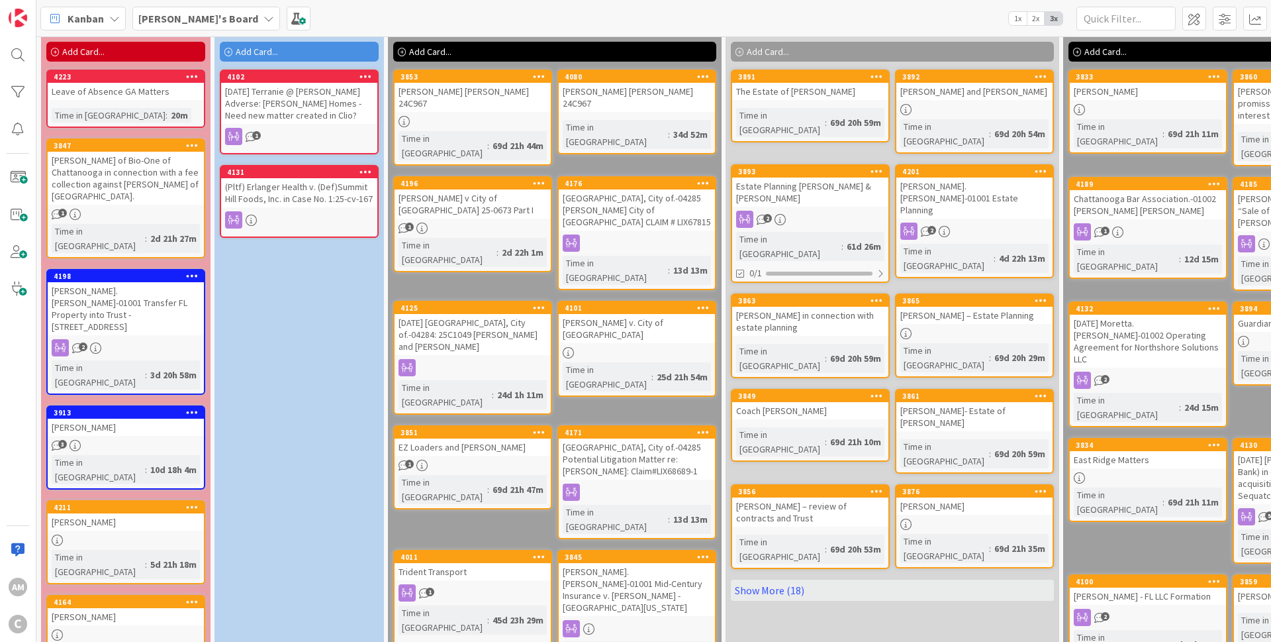
scroll to position [79, 0]
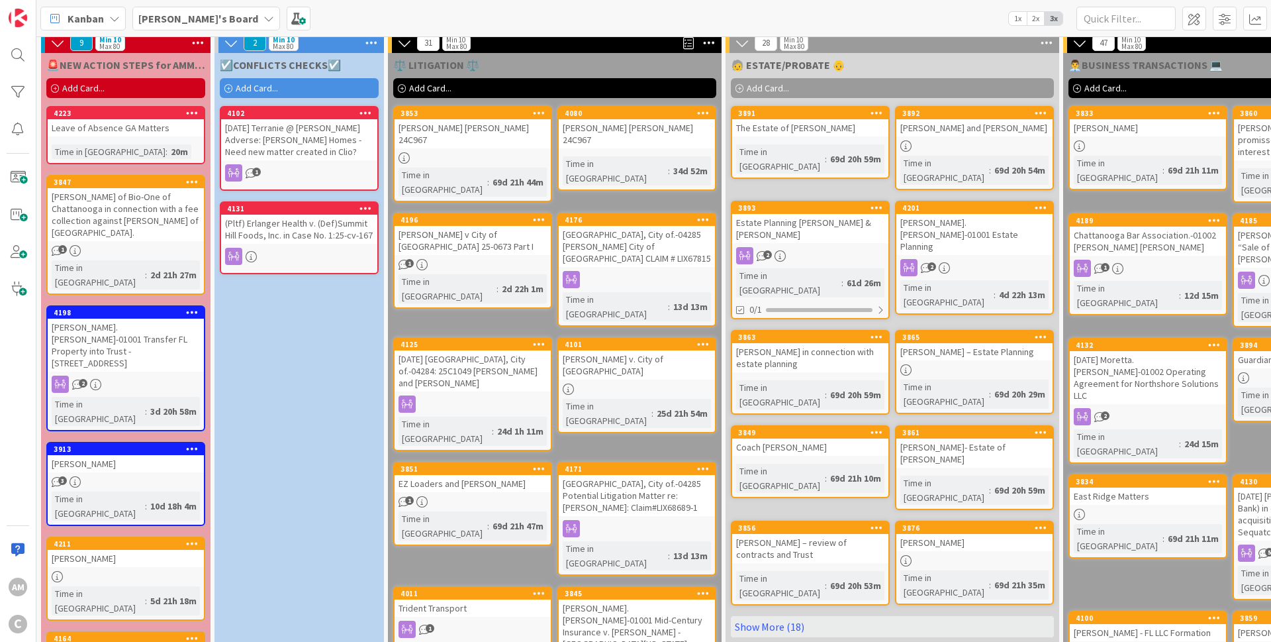
scroll to position [6, 0]
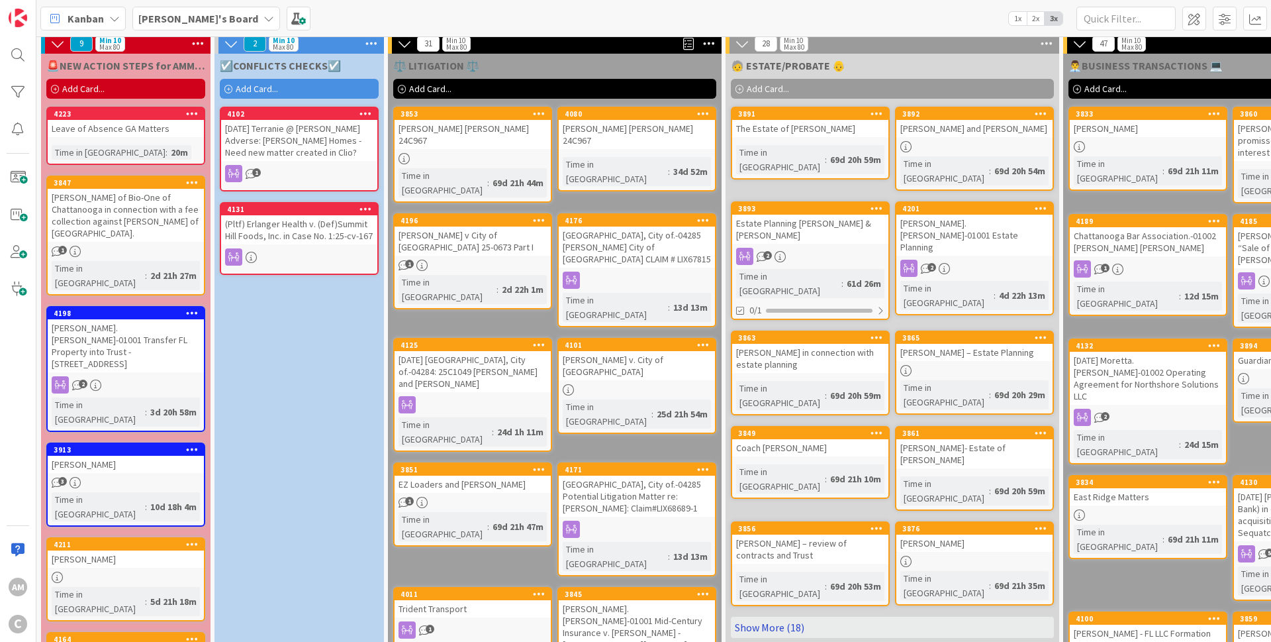
click at [767, 617] on link "Show More (18)" at bounding box center [892, 627] width 323 height 21
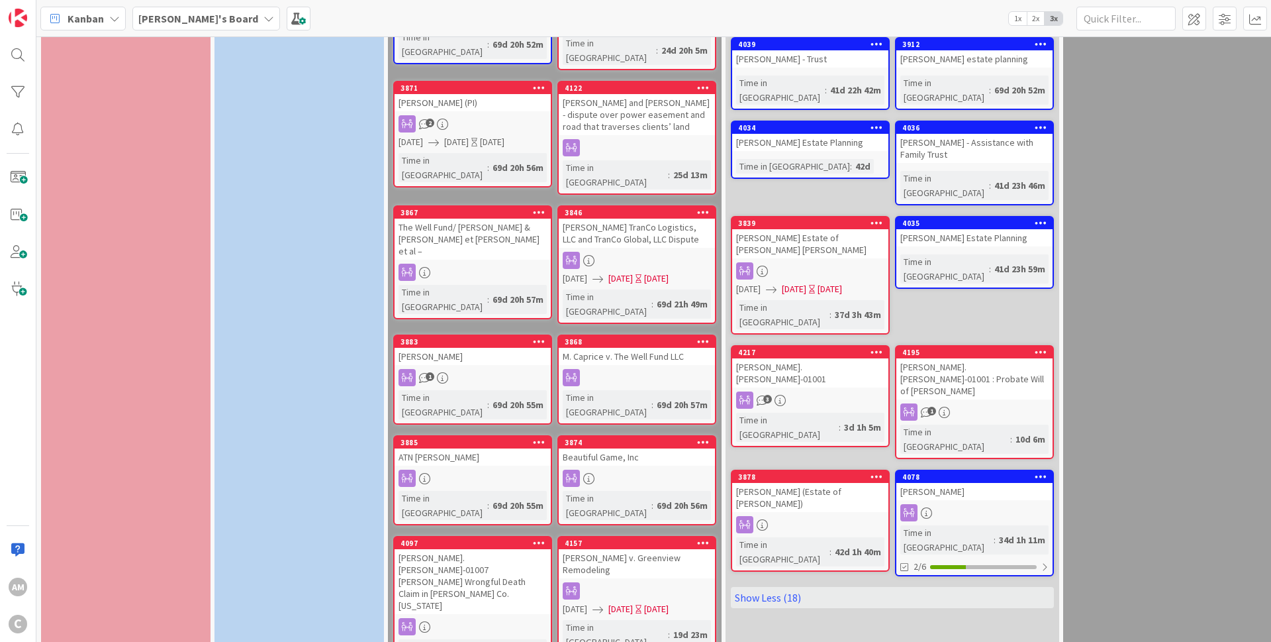
scroll to position [1039, 0]
